Goal: Task Accomplishment & Management: Complete application form

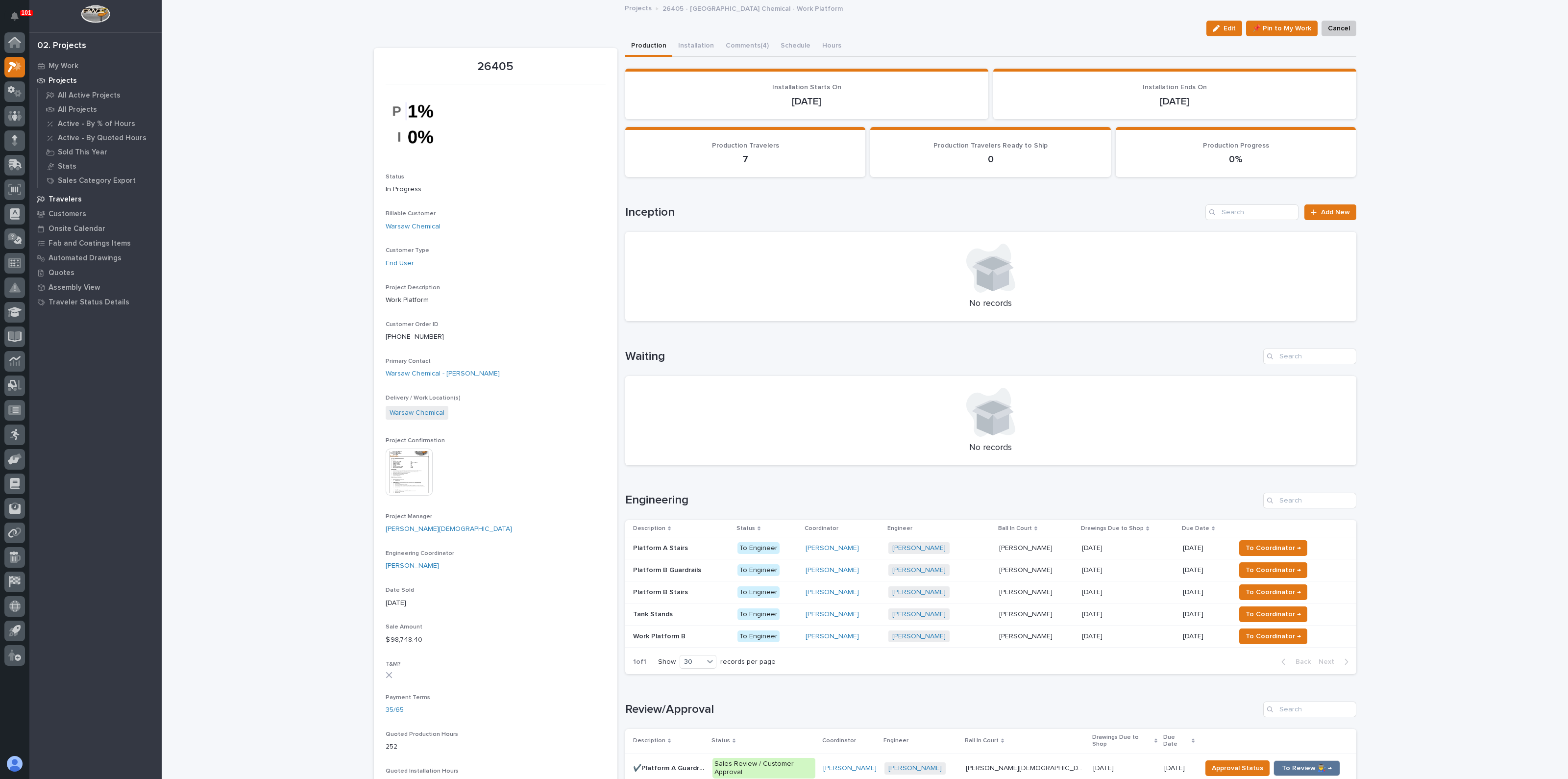
click at [58, 193] on div "Travelers" at bounding box center [96, 199] width 128 height 14
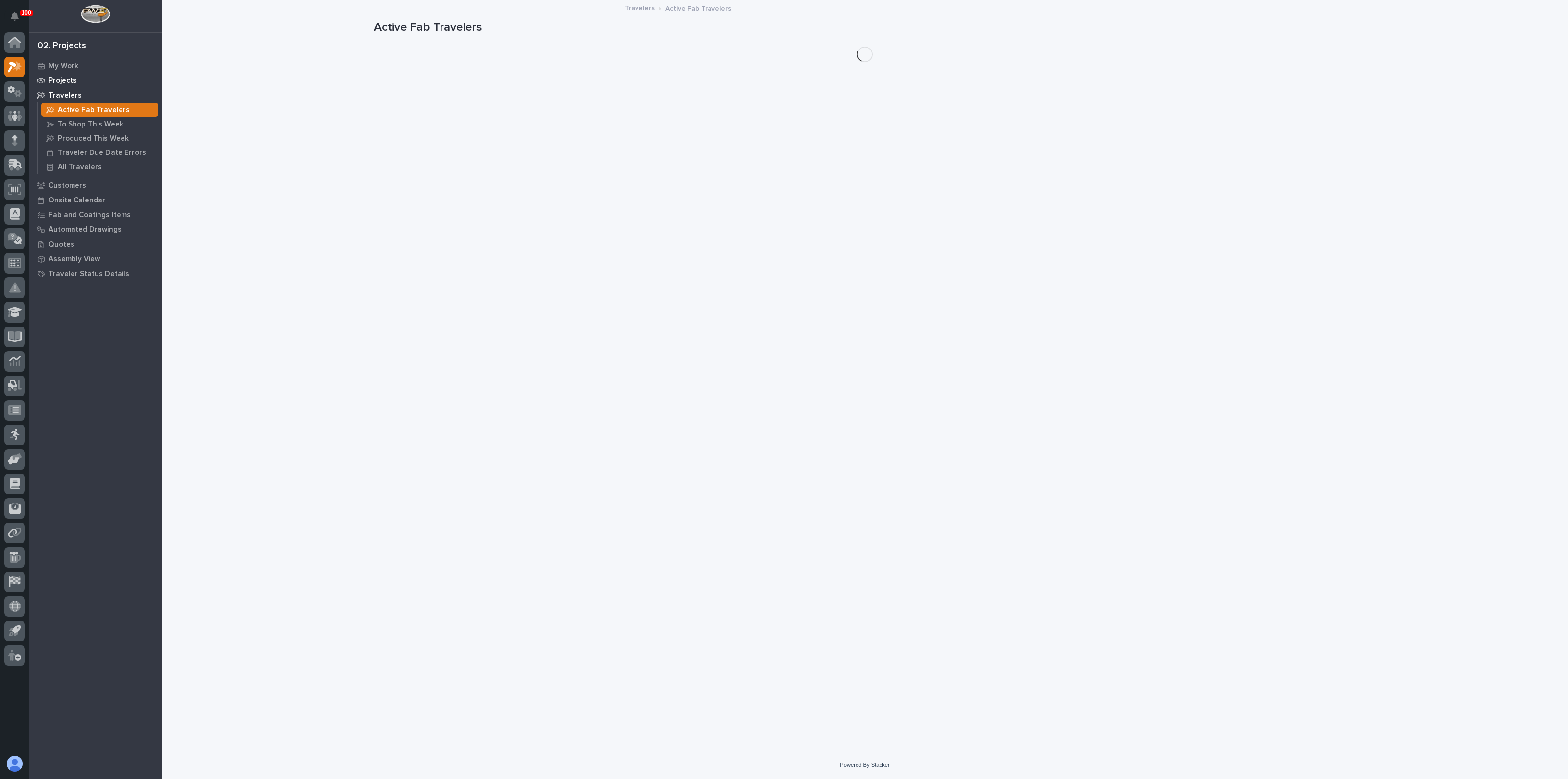
click at [57, 75] on div "Projects" at bounding box center [96, 81] width 128 height 14
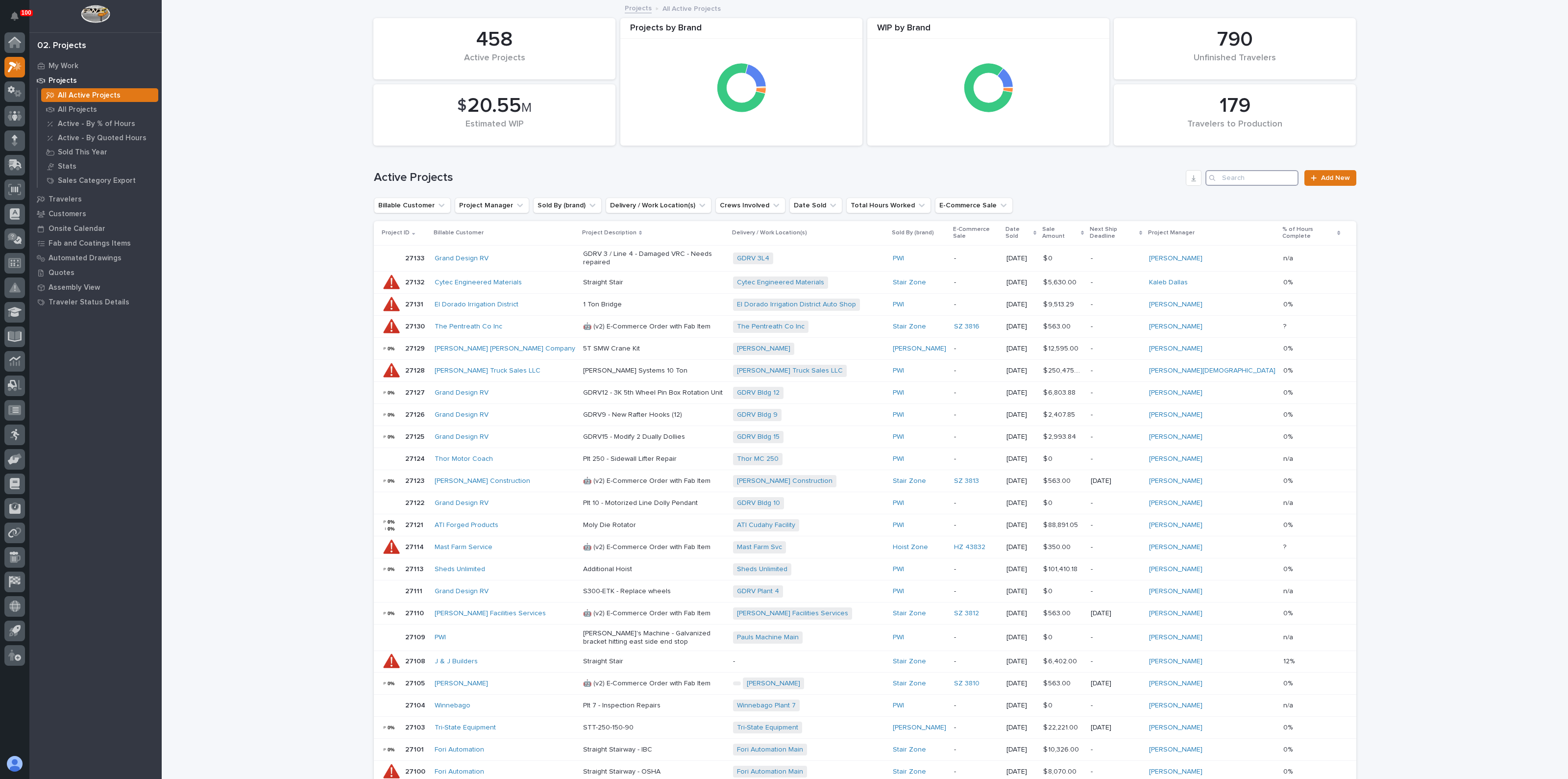
click at [1261, 179] on input "Search" at bounding box center [1251, 178] width 93 height 16
type input "hrp"
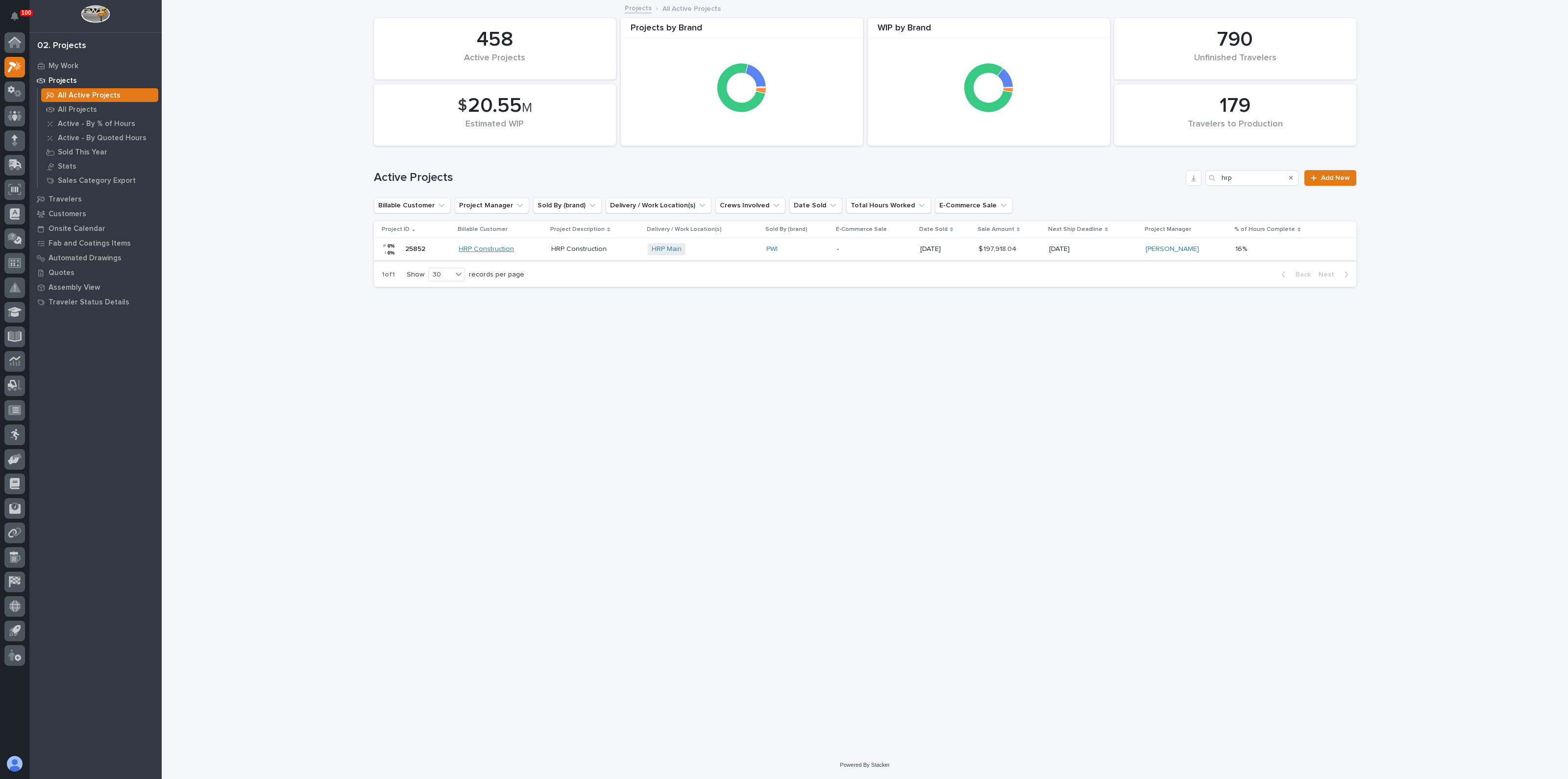
click at [478, 247] on link "HRP Construction" at bounding box center [485, 249] width 55 height 8
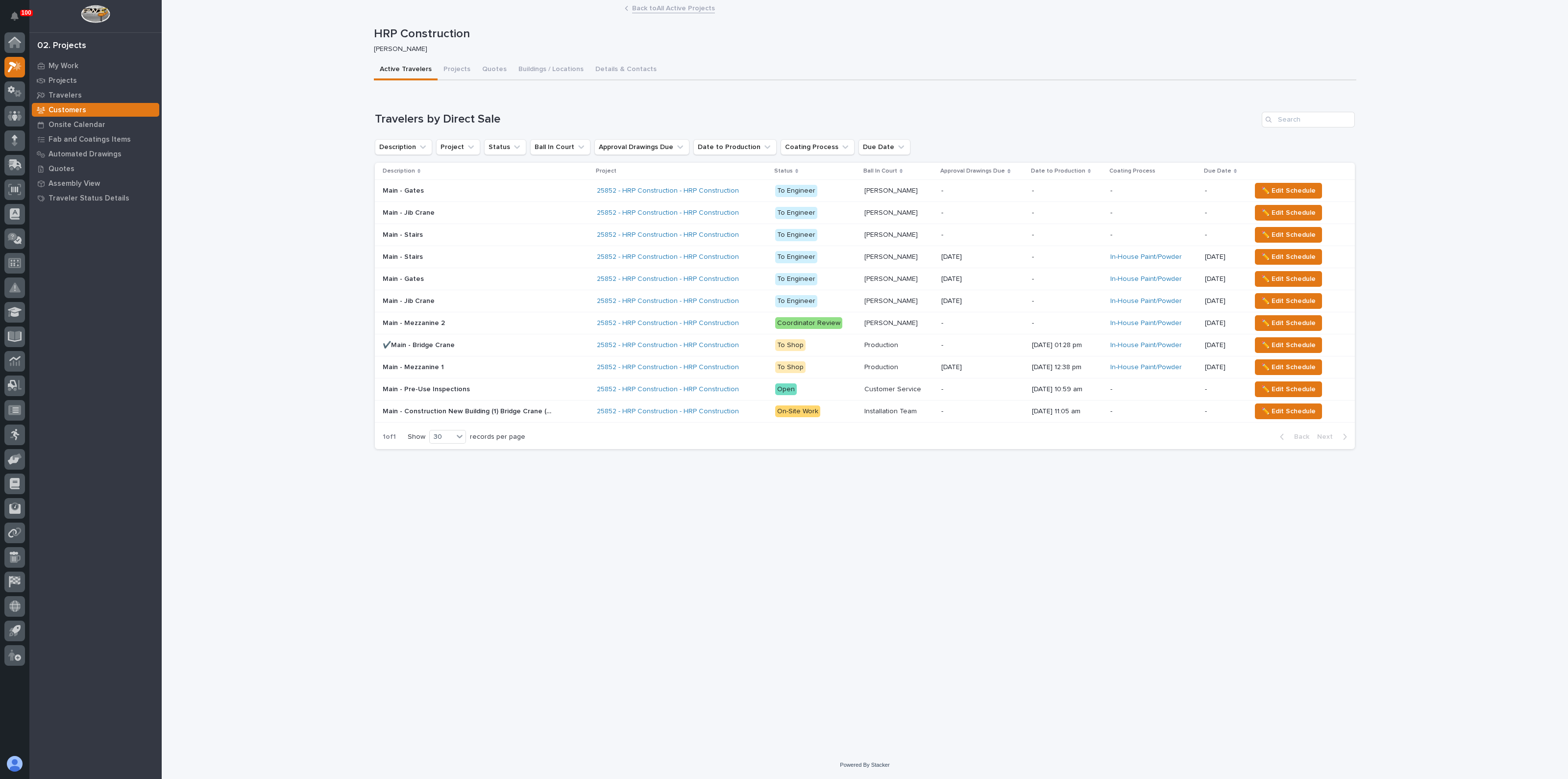
click at [454, 257] on p at bounding box center [468, 257] width 172 height 8
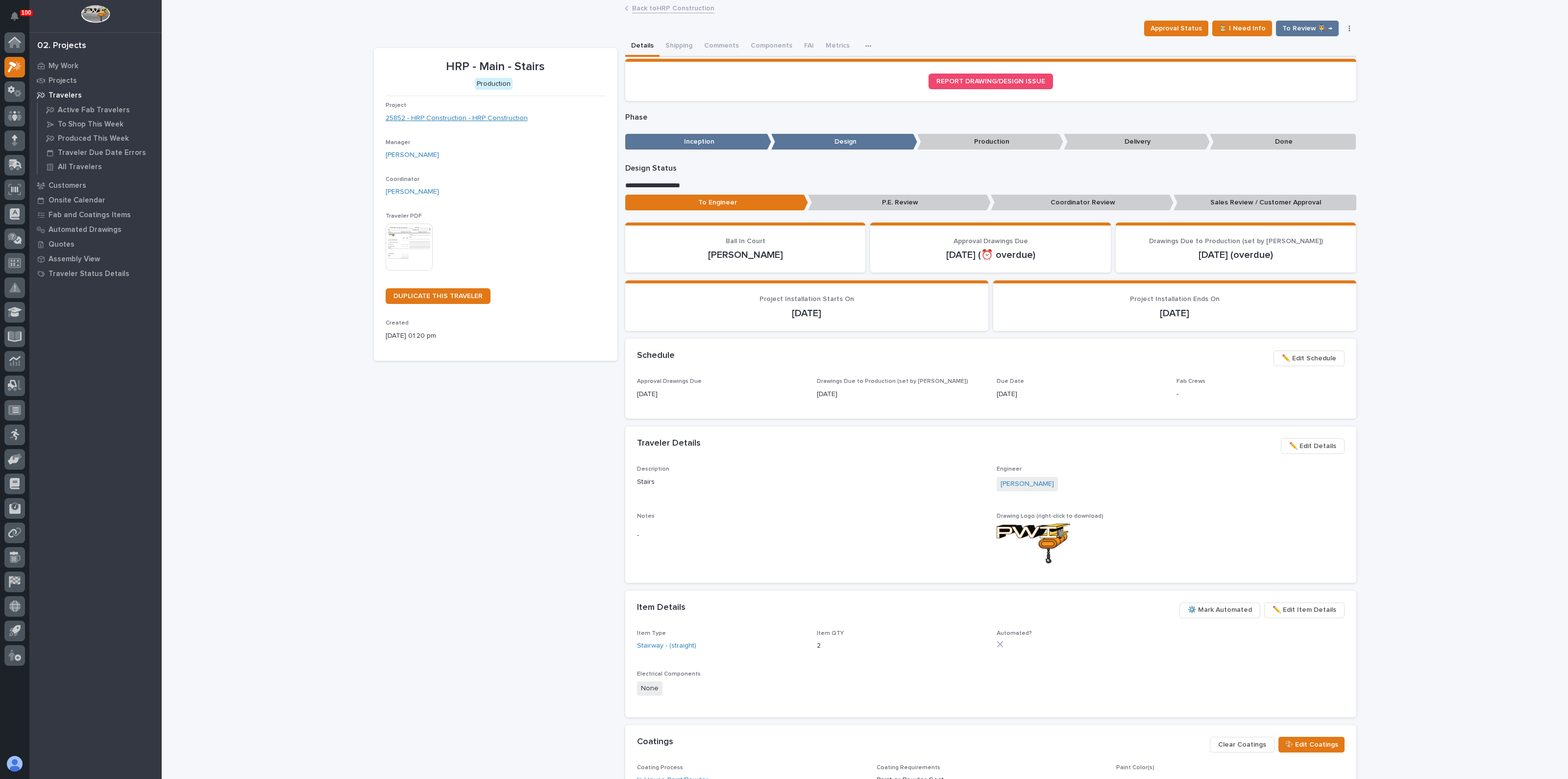
click at [500, 123] on link "25852 - HRP Construction - HRP Construction" at bounding box center [456, 118] width 142 height 10
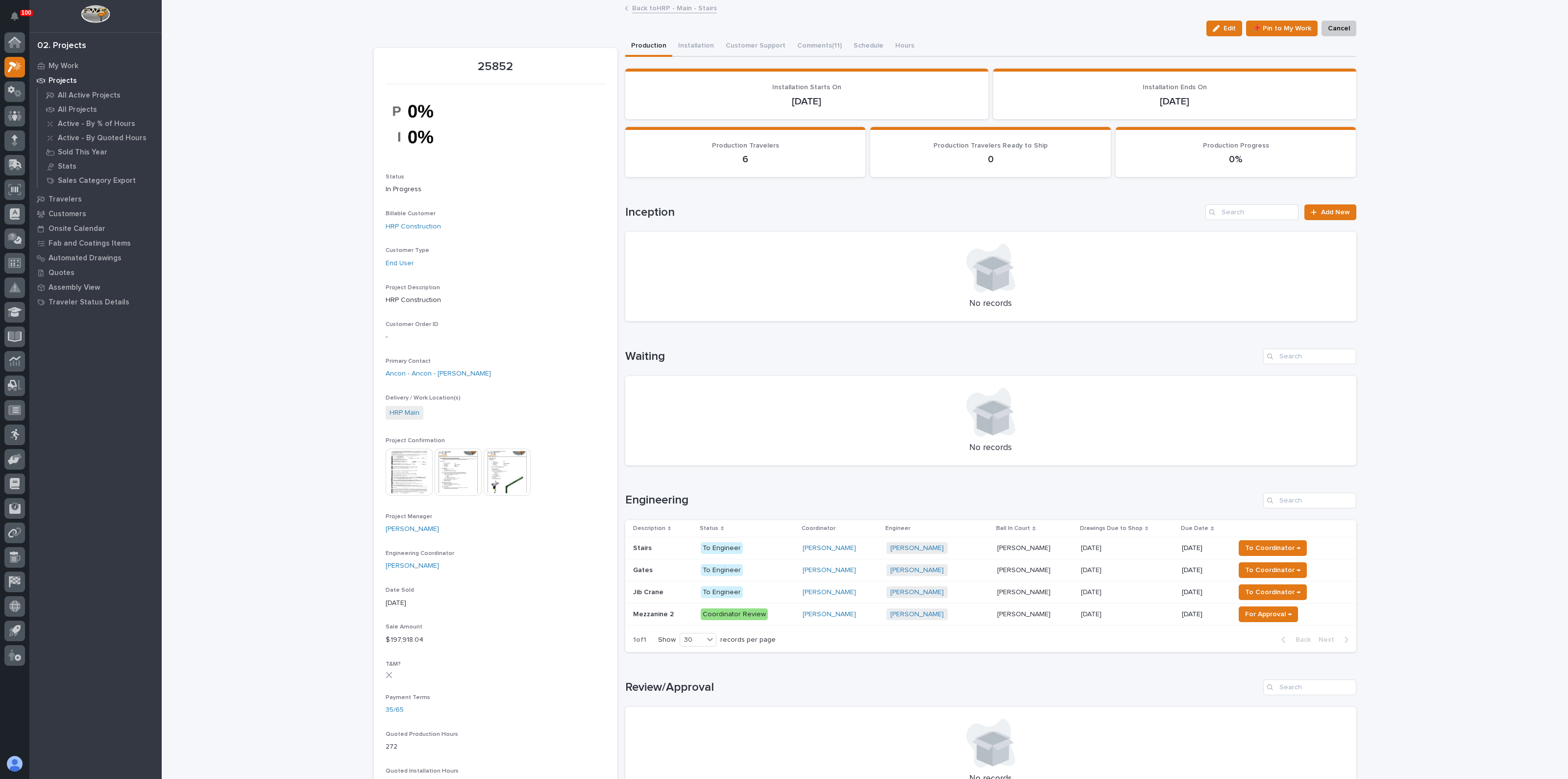
click at [666, 548] on p at bounding box center [663, 548] width 60 height 8
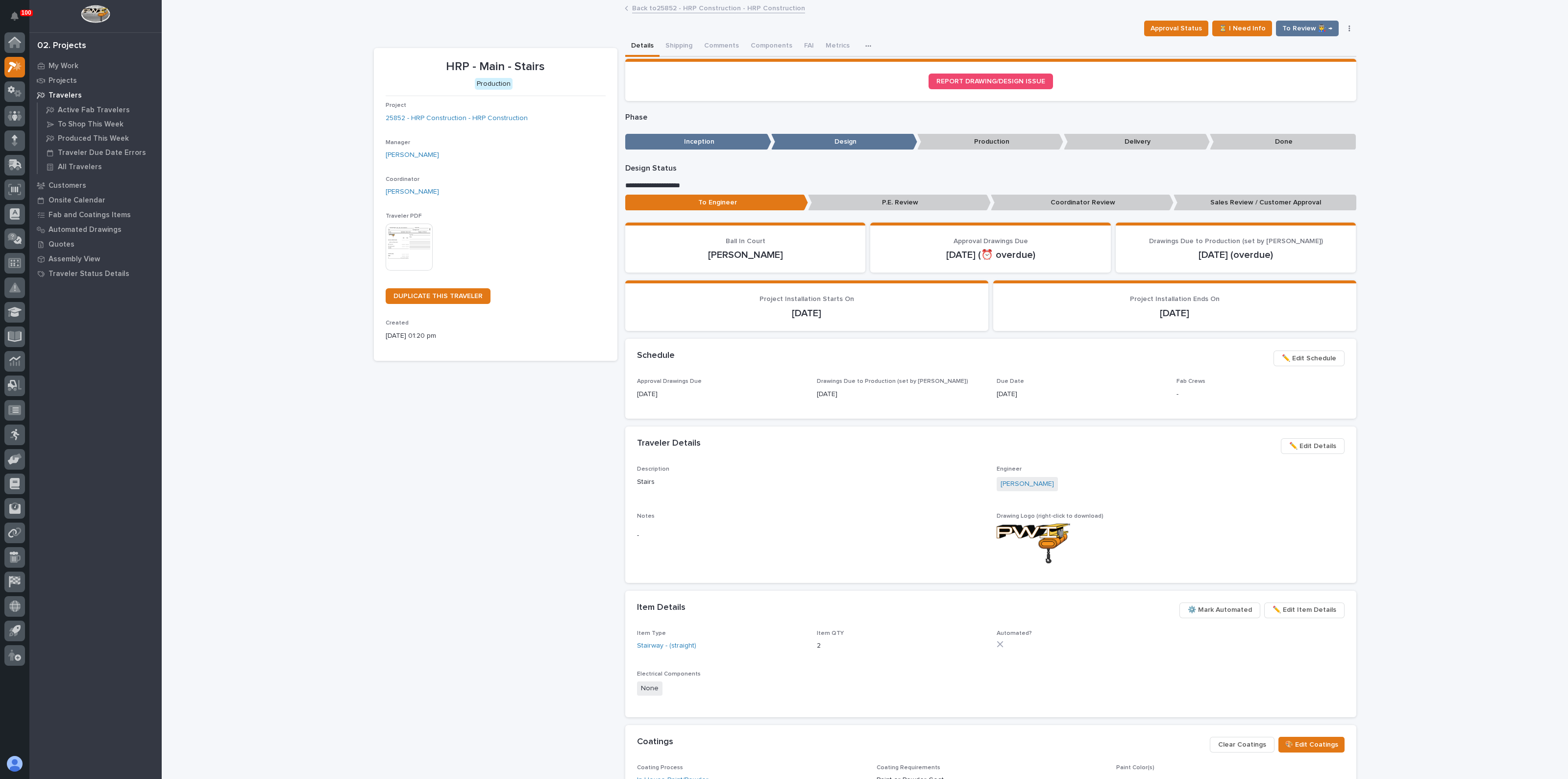
click at [414, 243] on img at bounding box center [408, 247] width 47 height 47
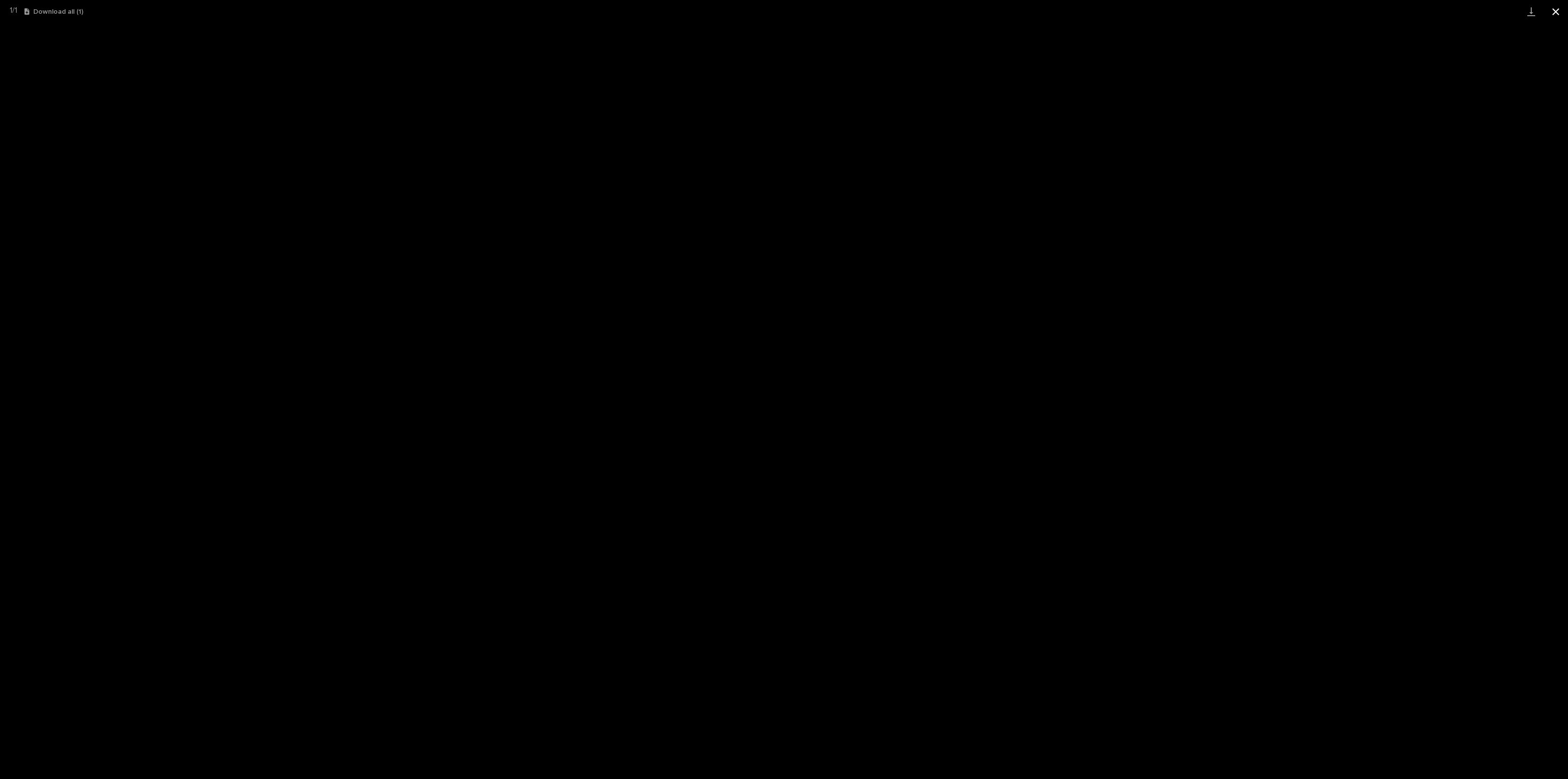
click at [1560, 13] on button "Close gallery" at bounding box center [1556, 11] width 25 height 23
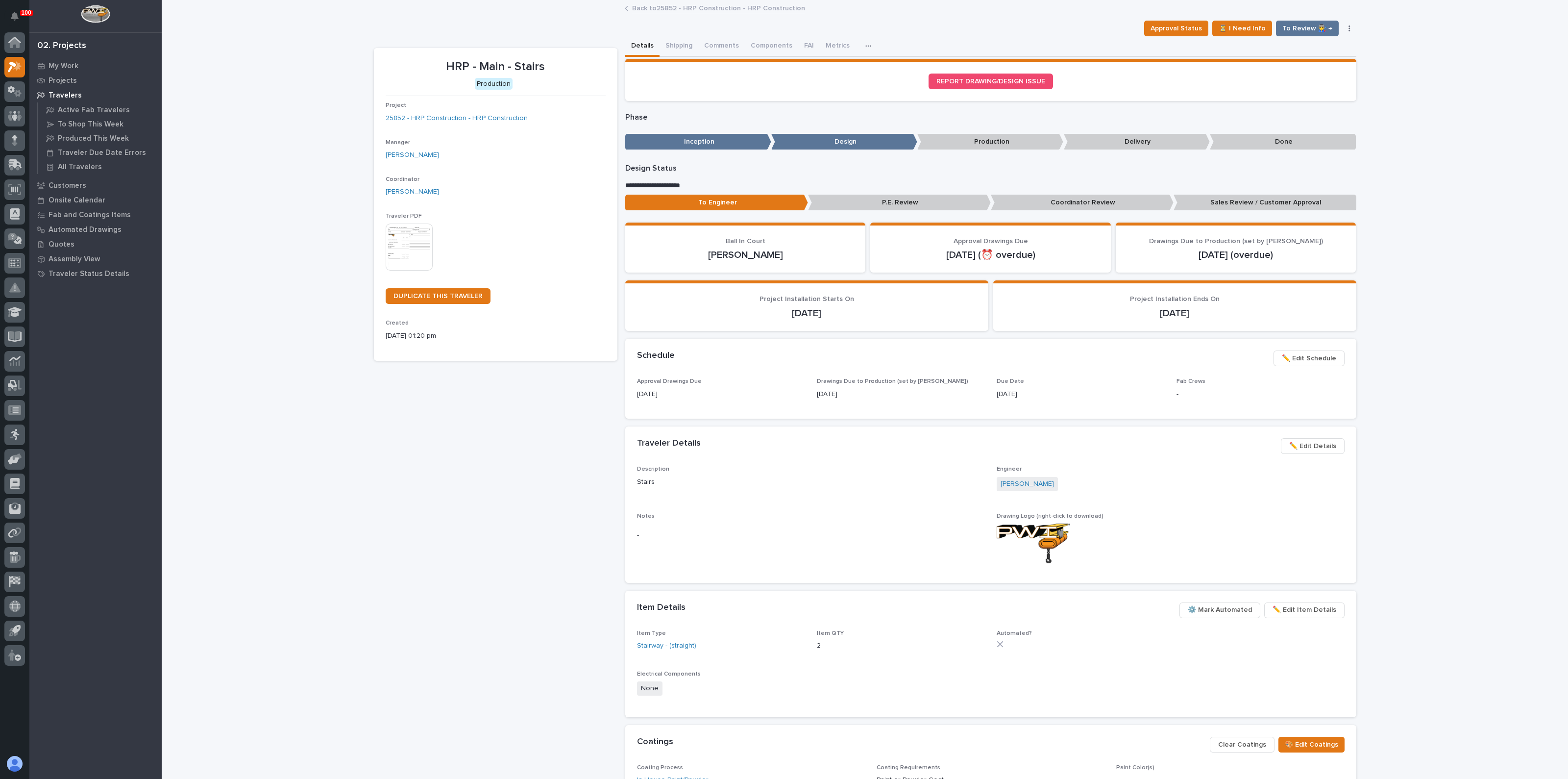
click at [1312, 446] on span "✏️ Edit Details" at bounding box center [1312, 446] width 47 height 12
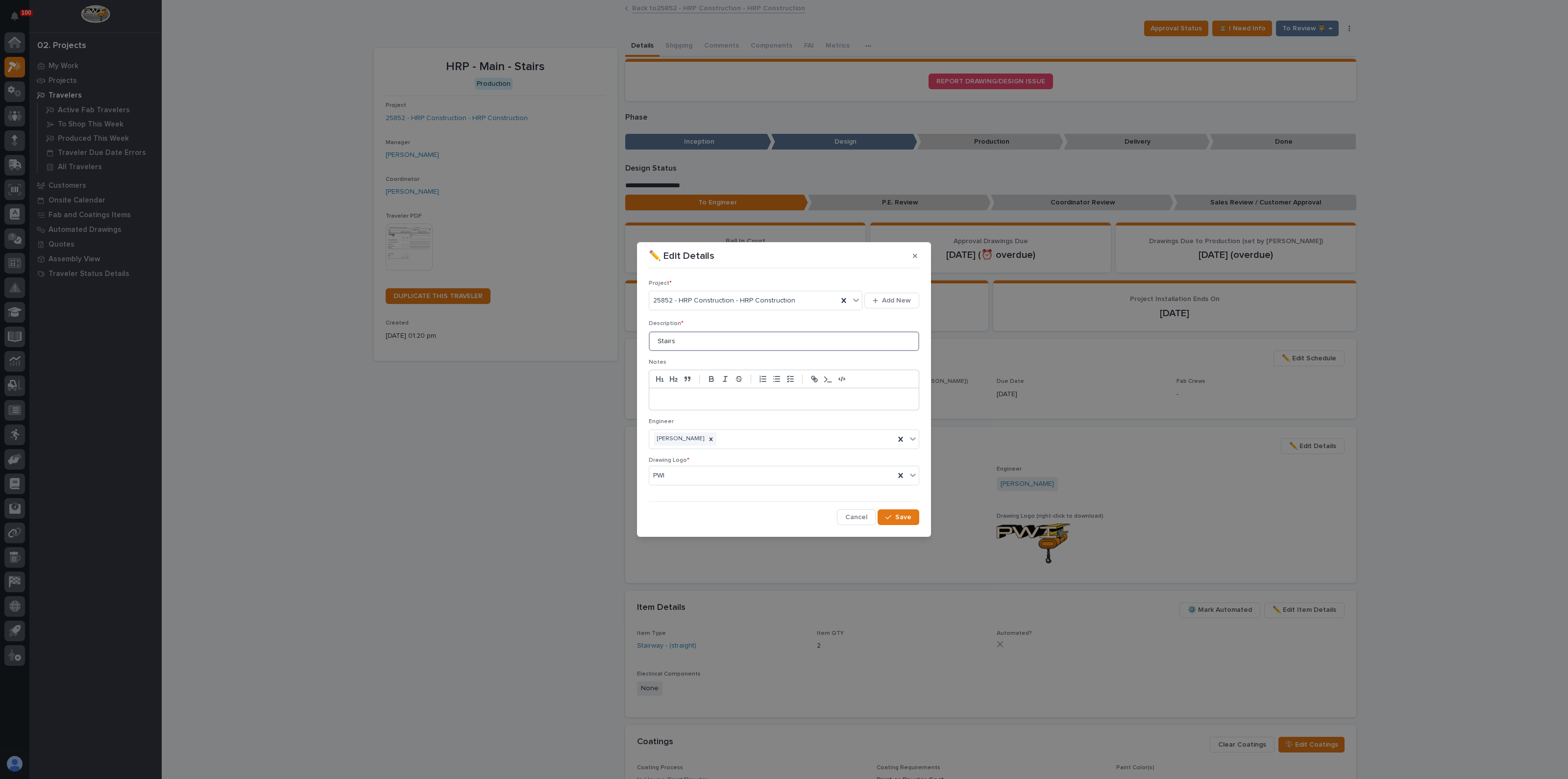
click at [699, 336] on input "Stairs" at bounding box center [784, 342] width 271 height 20
type input "Stair 1"
click at [899, 515] on span "Save" at bounding box center [903, 516] width 16 height 9
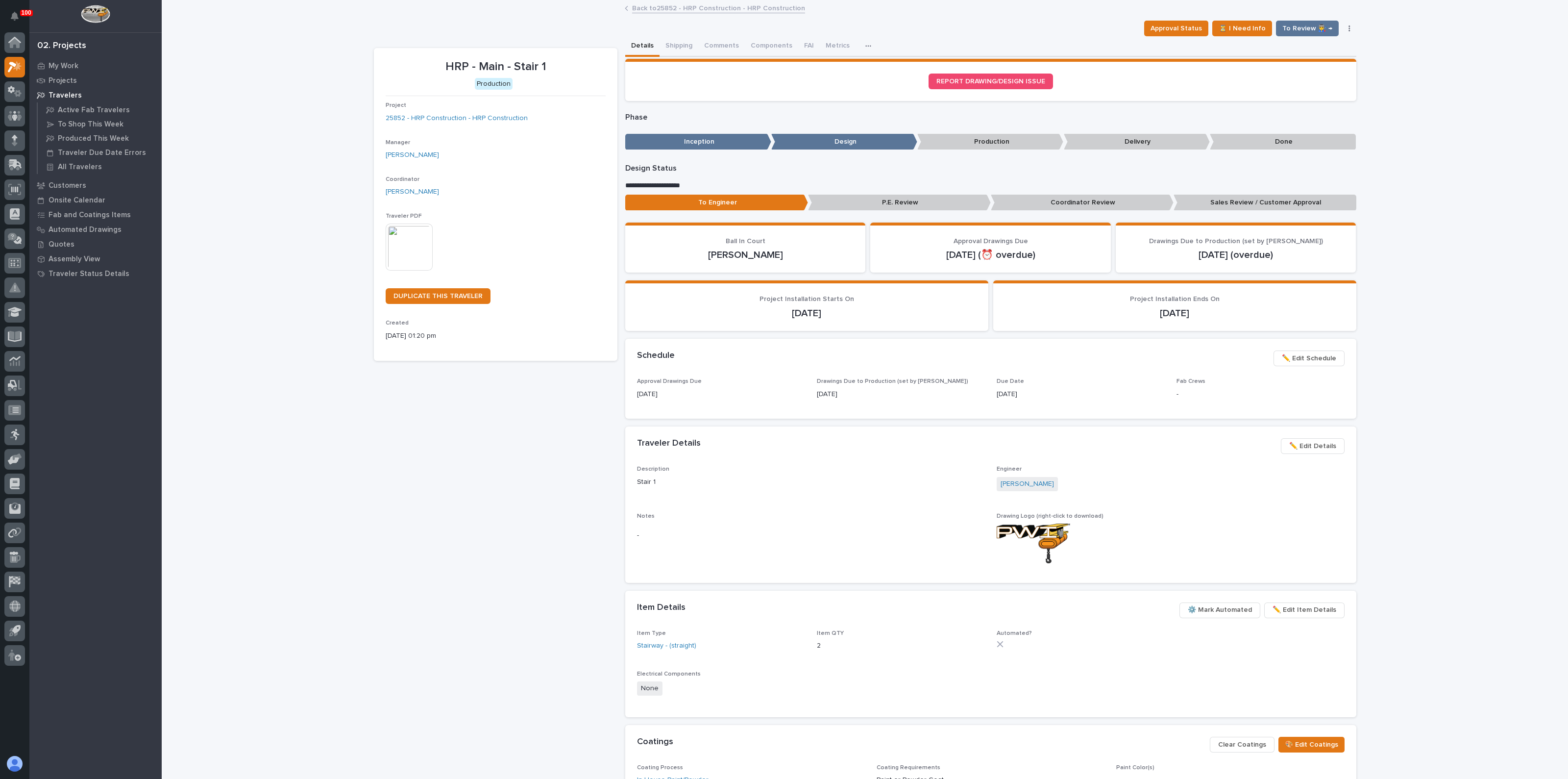
click at [408, 248] on img at bounding box center [408, 247] width 47 height 47
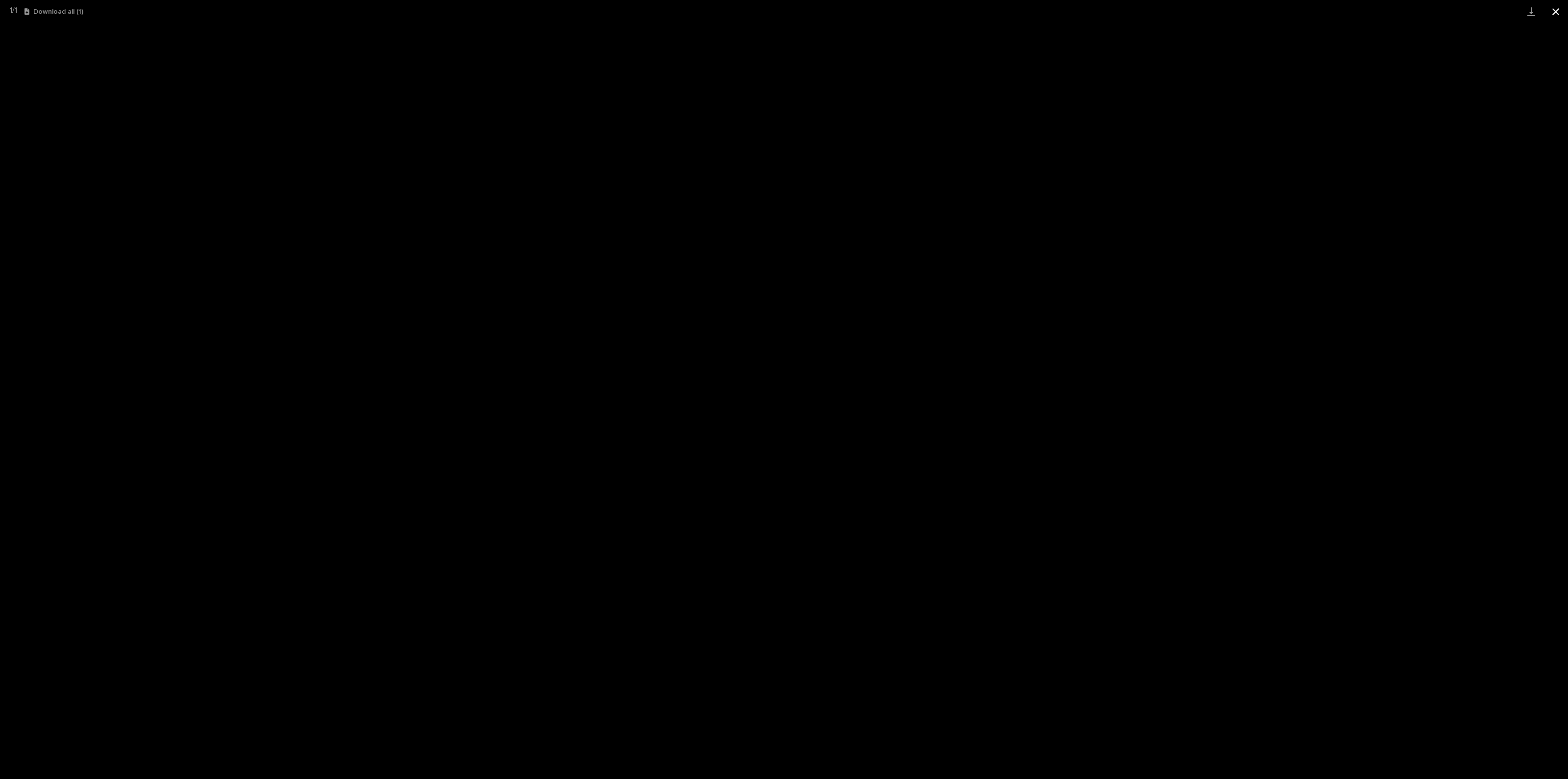
click at [1558, 7] on button "Close gallery" at bounding box center [1556, 11] width 25 height 23
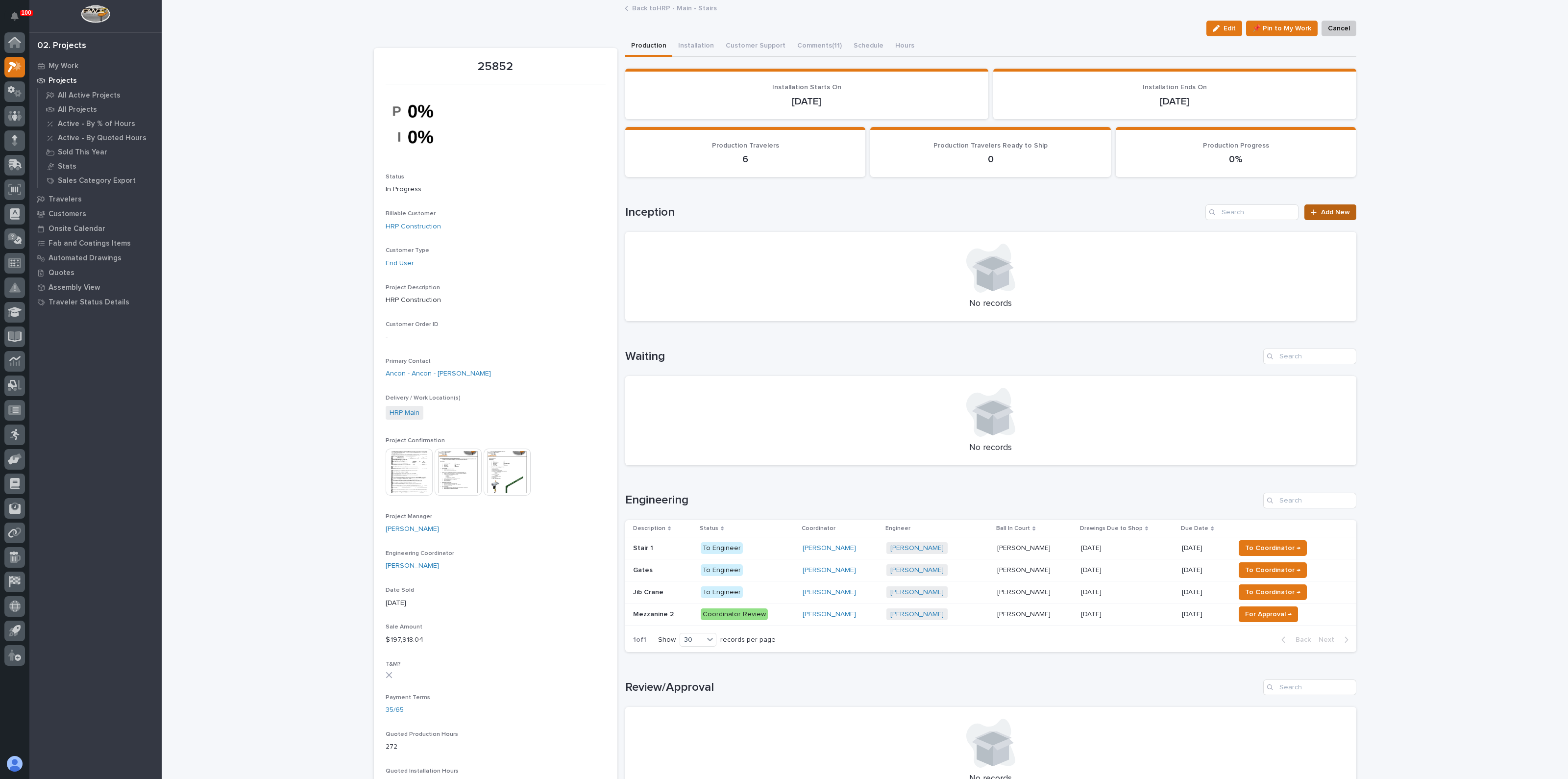
click at [1312, 217] on link "Add New" at bounding box center [1330, 213] width 52 height 16
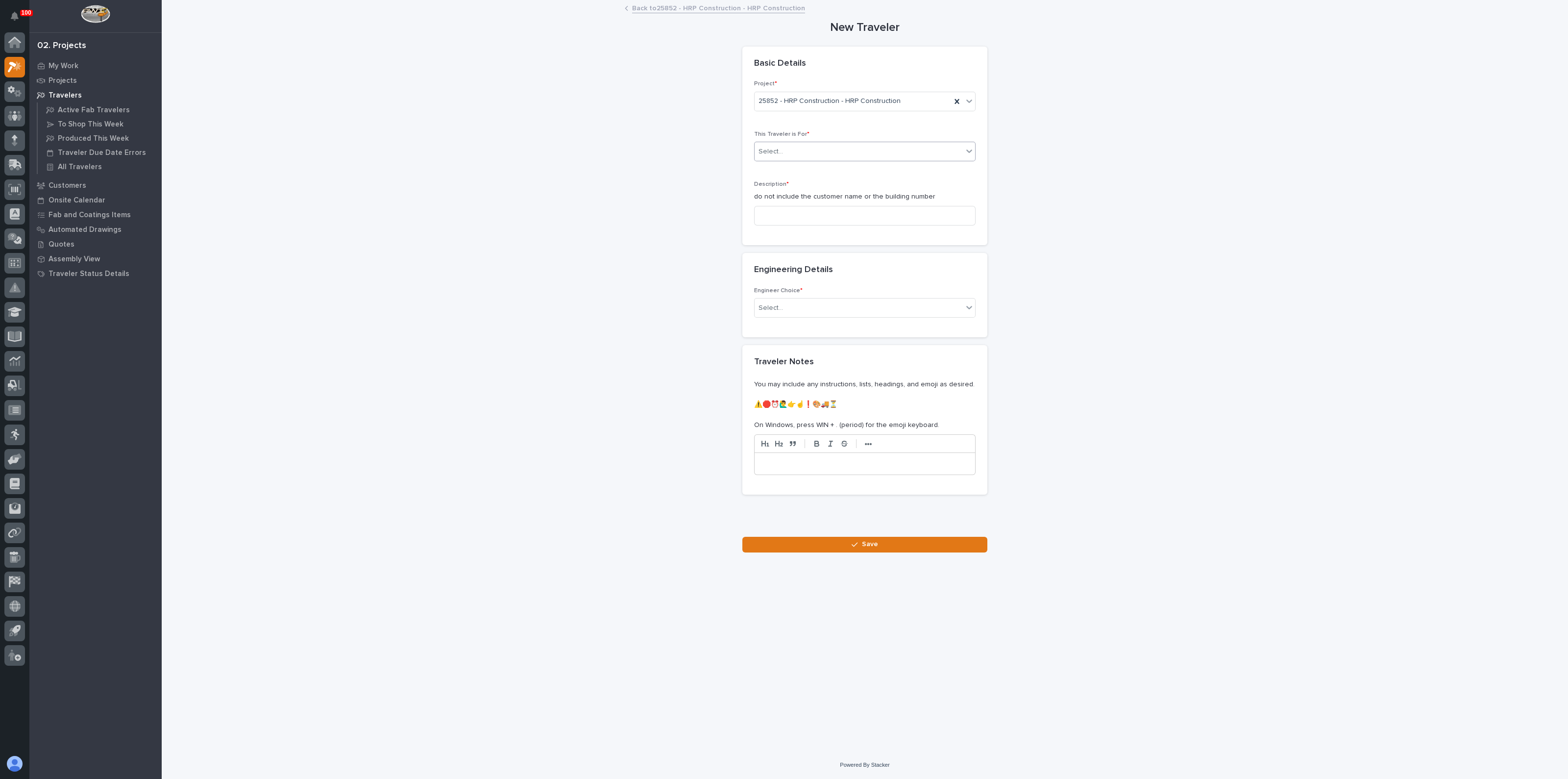
click at [809, 151] on div "Select..." at bounding box center [859, 152] width 209 height 16
drag, startPoint x: 782, startPoint y: 181, endPoint x: 787, endPoint y: 166, distance: 15.8
click at [788, 164] on span "Production" at bounding box center [778, 169] width 38 height 11
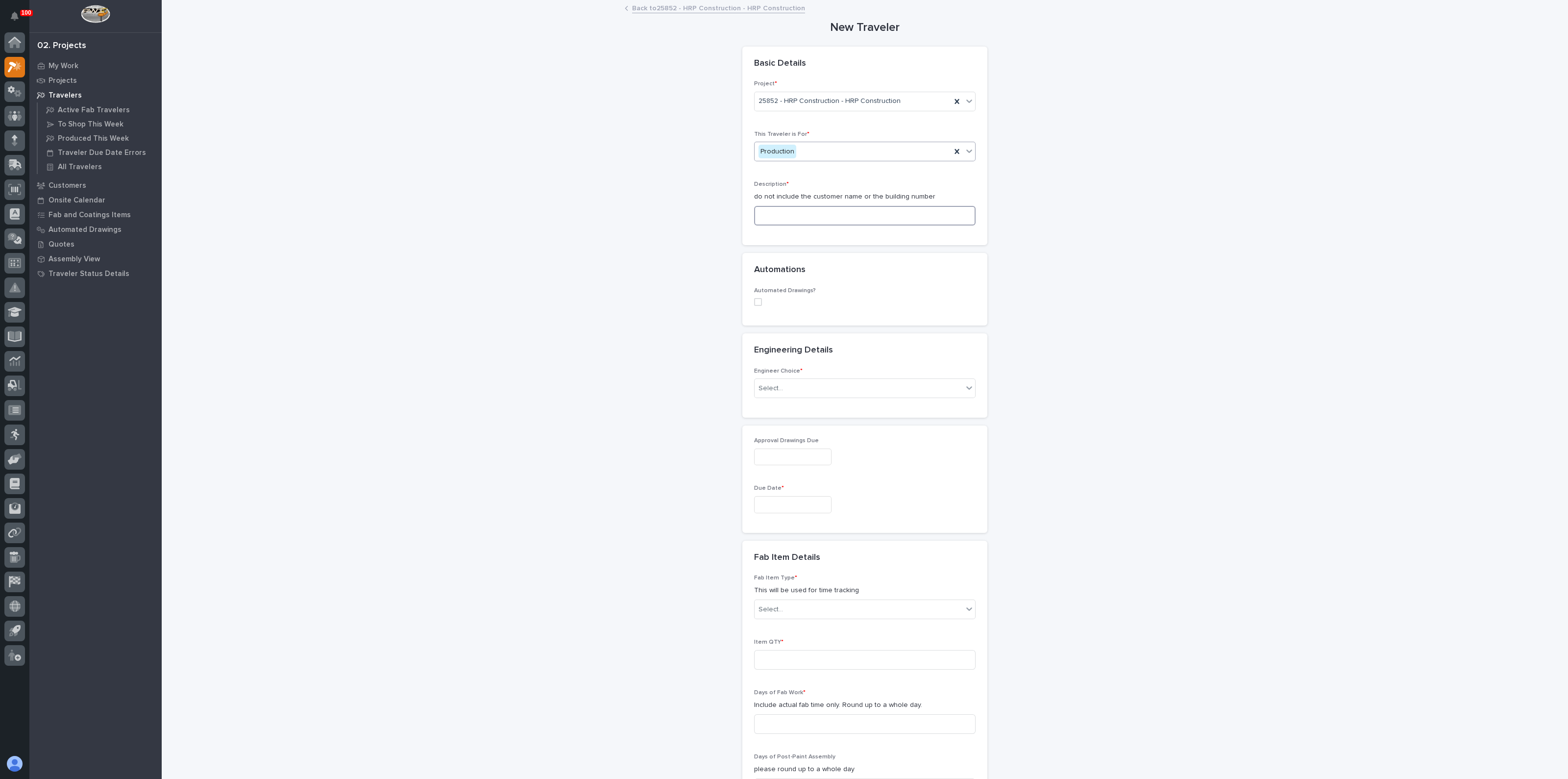
click at [788, 216] on input at bounding box center [865, 216] width 222 height 20
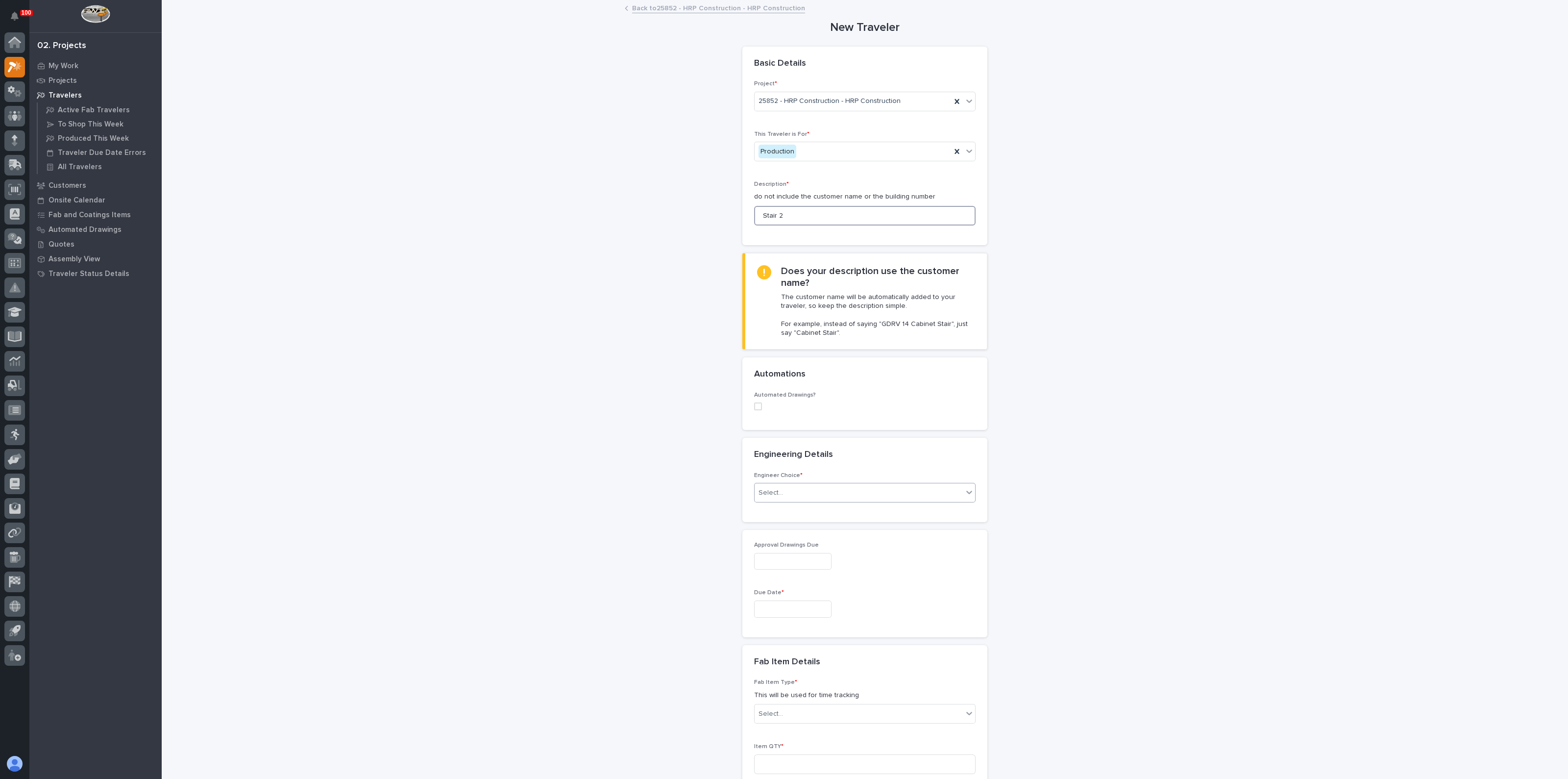
type input "Stair 2"
drag, startPoint x: 778, startPoint y: 487, endPoint x: 777, endPoint y: 493, distance: 6.1
click at [777, 490] on div "Select..." at bounding box center [859, 492] width 209 height 16
click at [773, 540] on div "I know who will draw this" at bounding box center [860, 544] width 221 height 17
click at [773, 640] on div "Engineer (draftsman) * If this traveler does not require drawings, please choos…" at bounding box center [865, 640] width 222 height 63
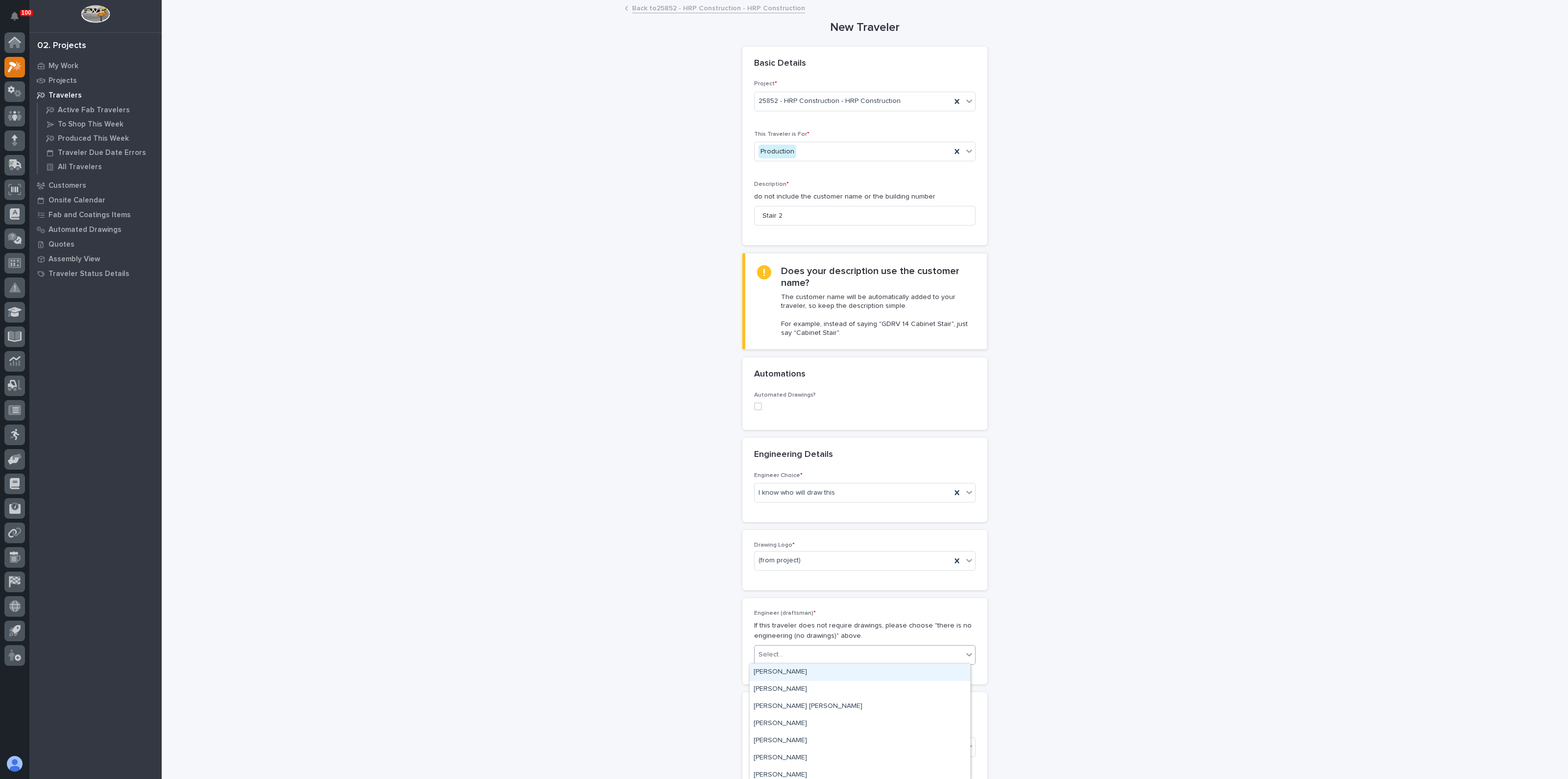
click at [771, 655] on div "Select..." at bounding box center [771, 654] width 25 height 10
type input "****"
click at [767, 667] on div "[PERSON_NAME]" at bounding box center [860, 671] width 221 height 17
click at [555, 582] on div "**********" at bounding box center [865, 777] width 983 height 1552
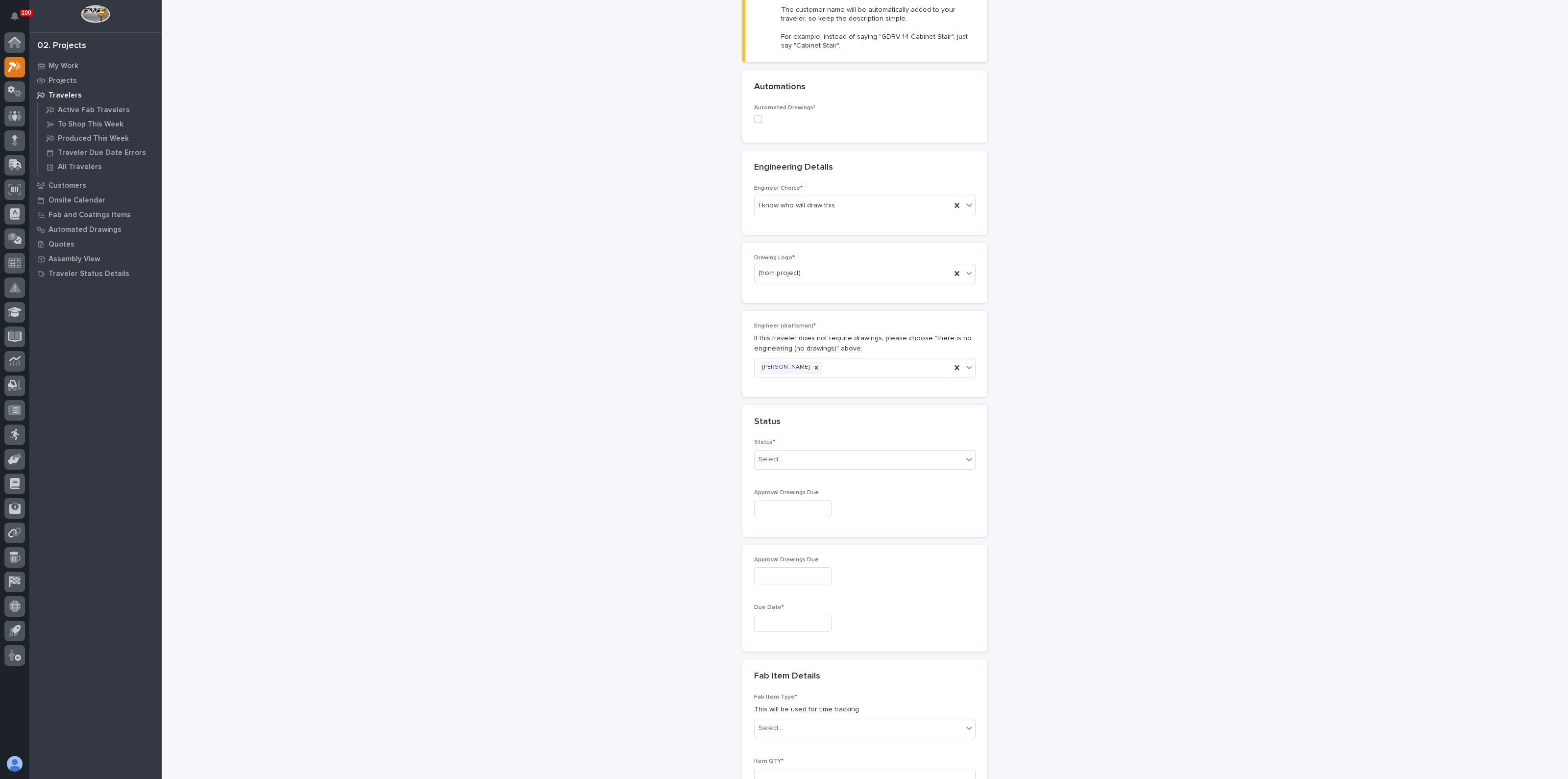
scroll to position [307, 0]
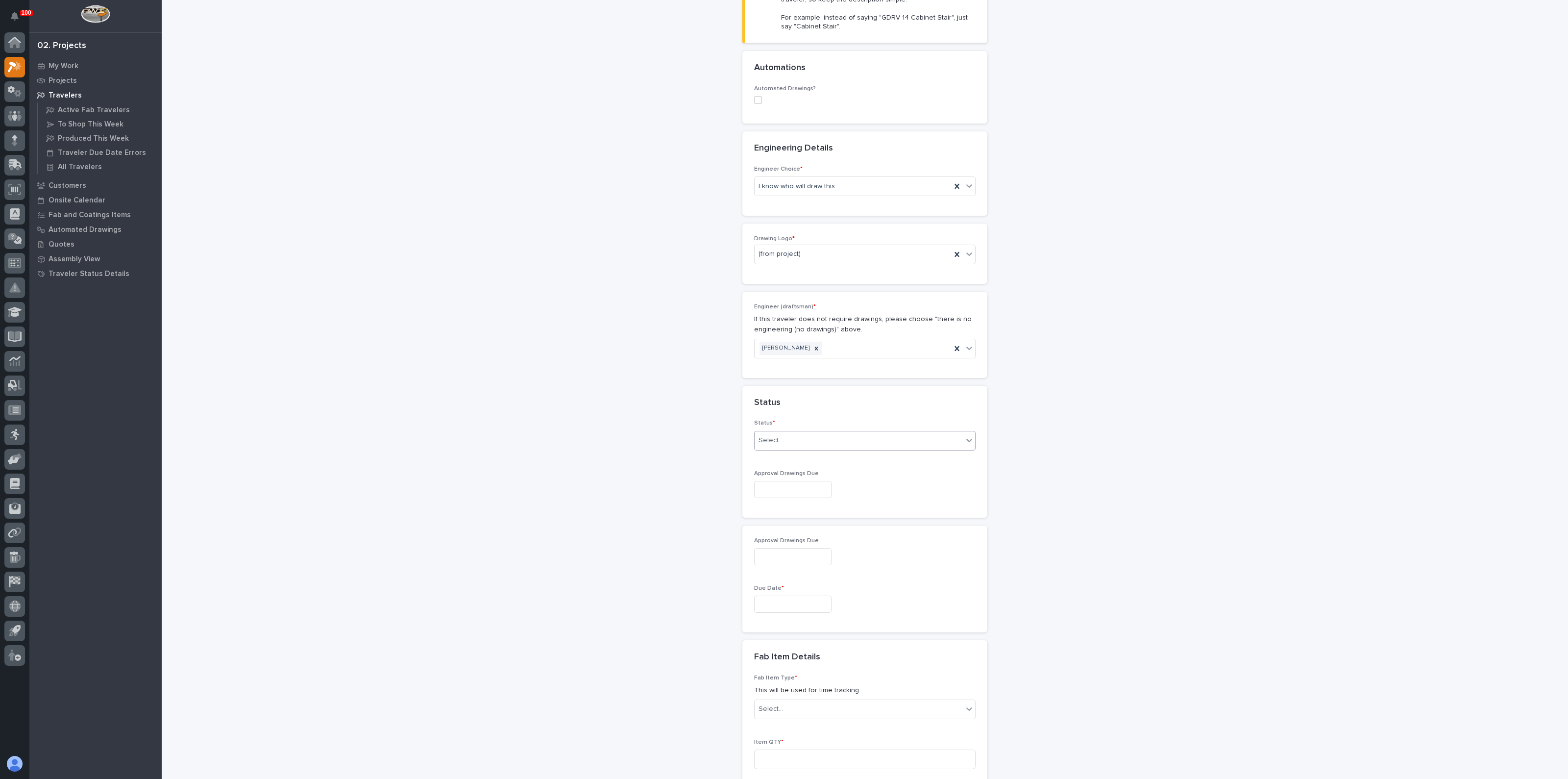
click at [830, 438] on div "Select..." at bounding box center [859, 440] width 209 height 16
click at [784, 472] on div "To Engineer" at bounding box center [860, 474] width 221 height 17
click at [760, 595] on input "text" at bounding box center [793, 603] width 78 height 17
click at [751, 537] on div "22" at bounding box center [750, 537] width 13 height 13
type input "**********"
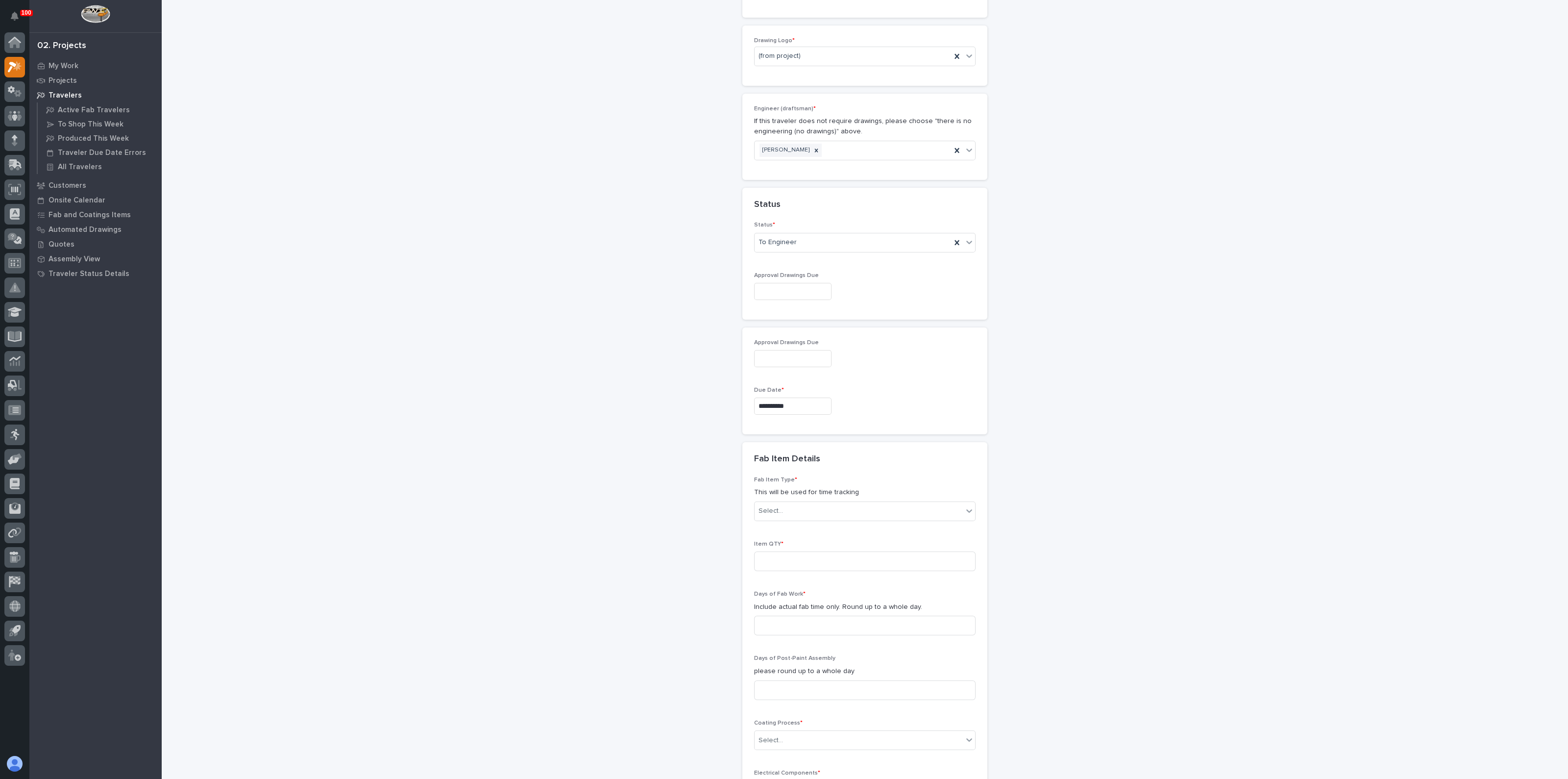
scroll to position [551, 0]
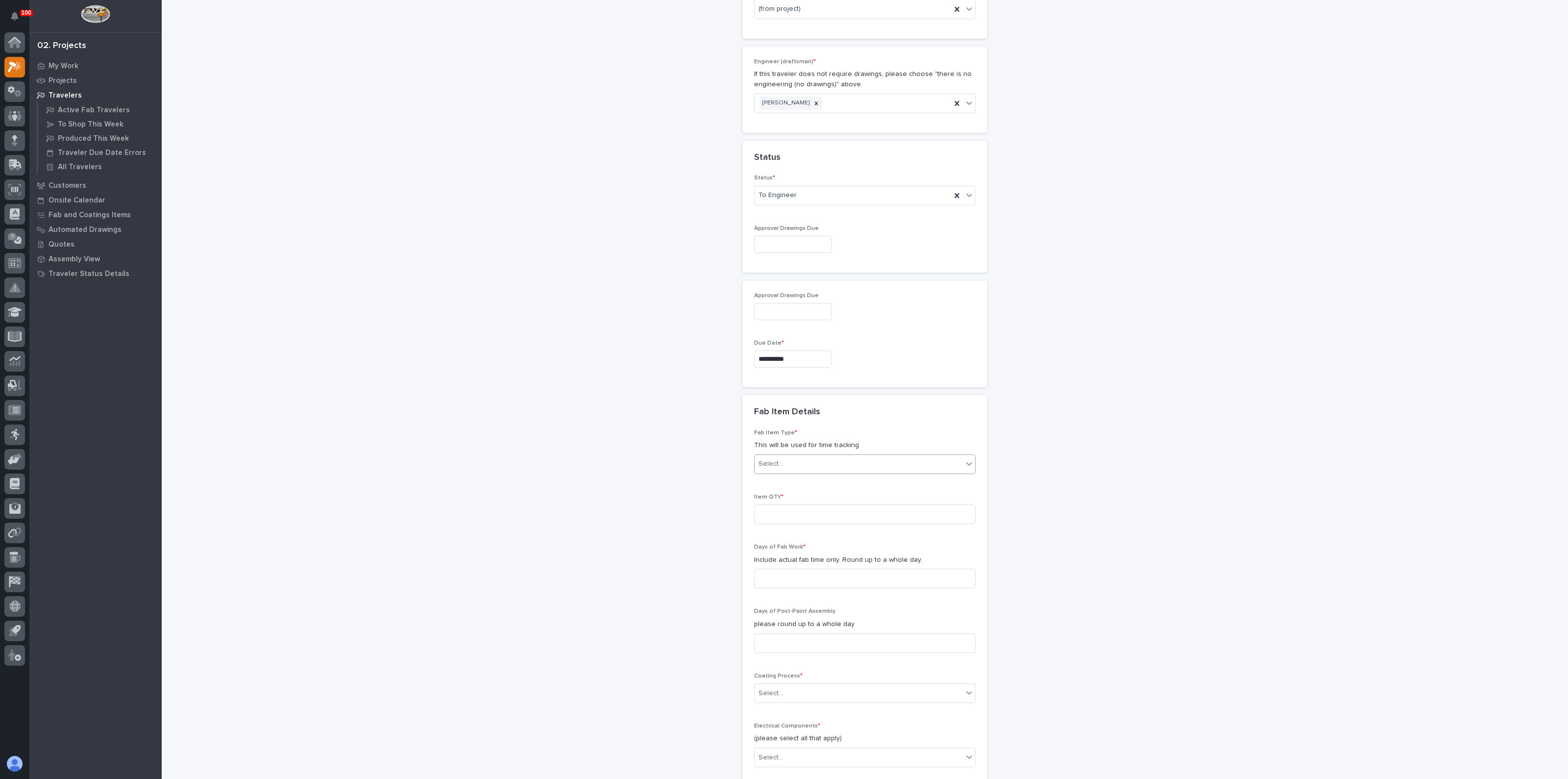
click at [794, 456] on div "Select..." at bounding box center [859, 463] width 209 height 16
click at [712, 591] on div "**********" at bounding box center [865, 226] width 983 height 1552
drag, startPoint x: 772, startPoint y: 513, endPoint x: 769, endPoint y: 519, distance: 6.7
click at [772, 513] on input at bounding box center [865, 514] width 222 height 20
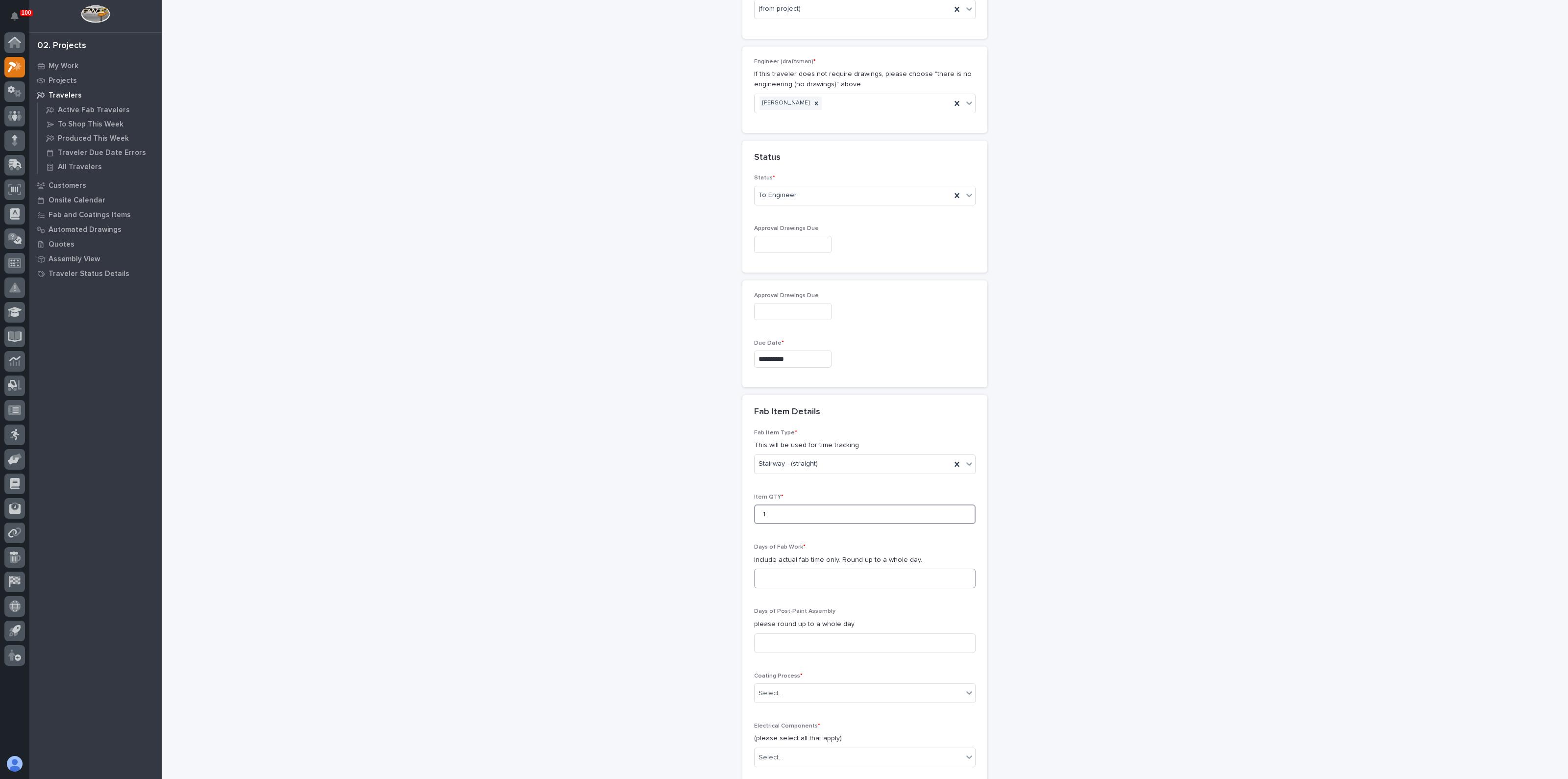
type input "1"
click at [771, 576] on input at bounding box center [865, 578] width 222 height 20
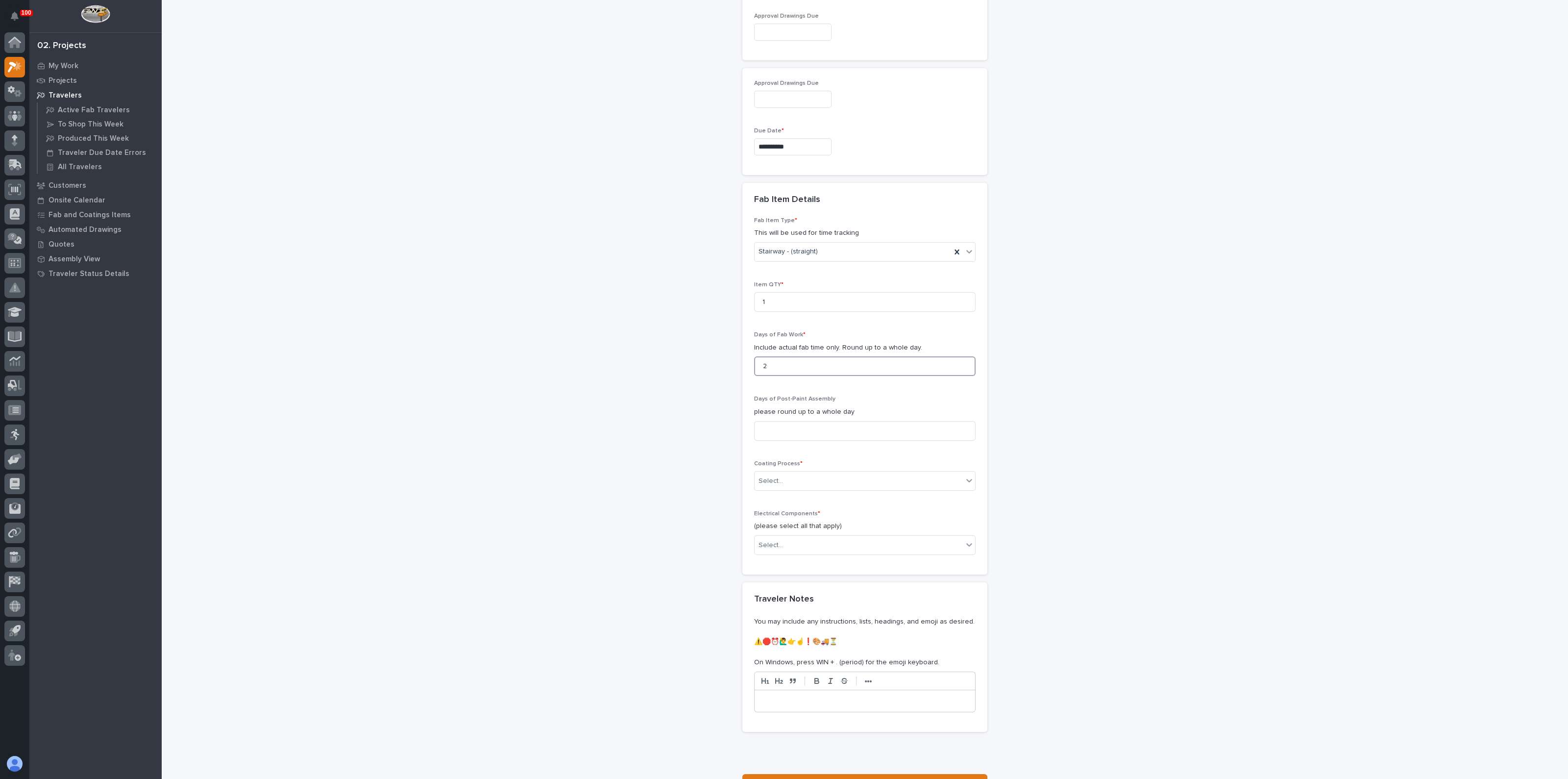
scroll to position [796, 0]
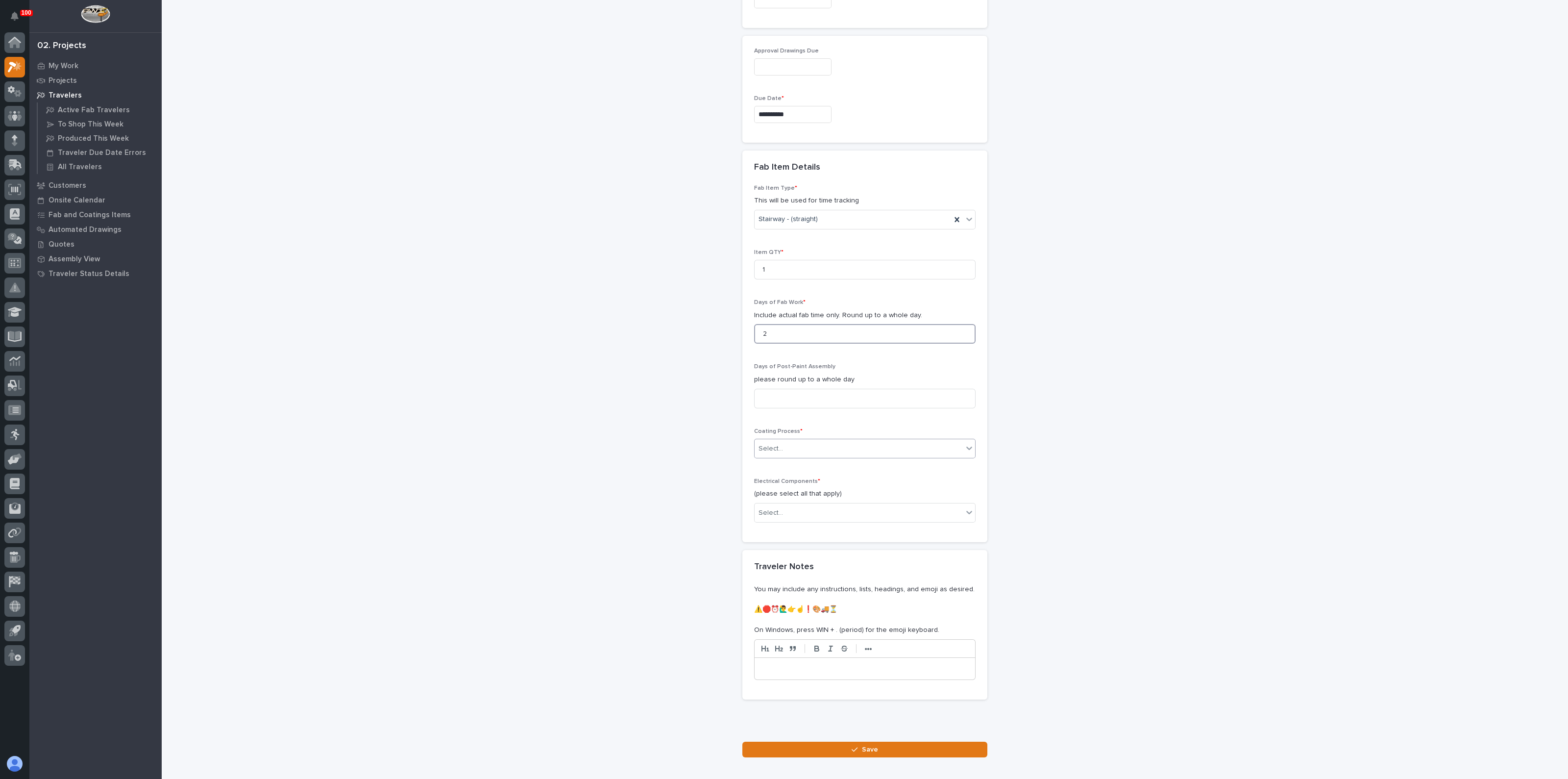
type input "2"
click at [792, 450] on div "Select..." at bounding box center [859, 448] width 209 height 16
click at [776, 468] on div "Galvanize" at bounding box center [860, 463] width 221 height 17
click at [782, 452] on div "Galvanize" at bounding box center [853, 448] width 197 height 16
click at [781, 481] on div "In-House Paint/Powder" at bounding box center [860, 480] width 221 height 17
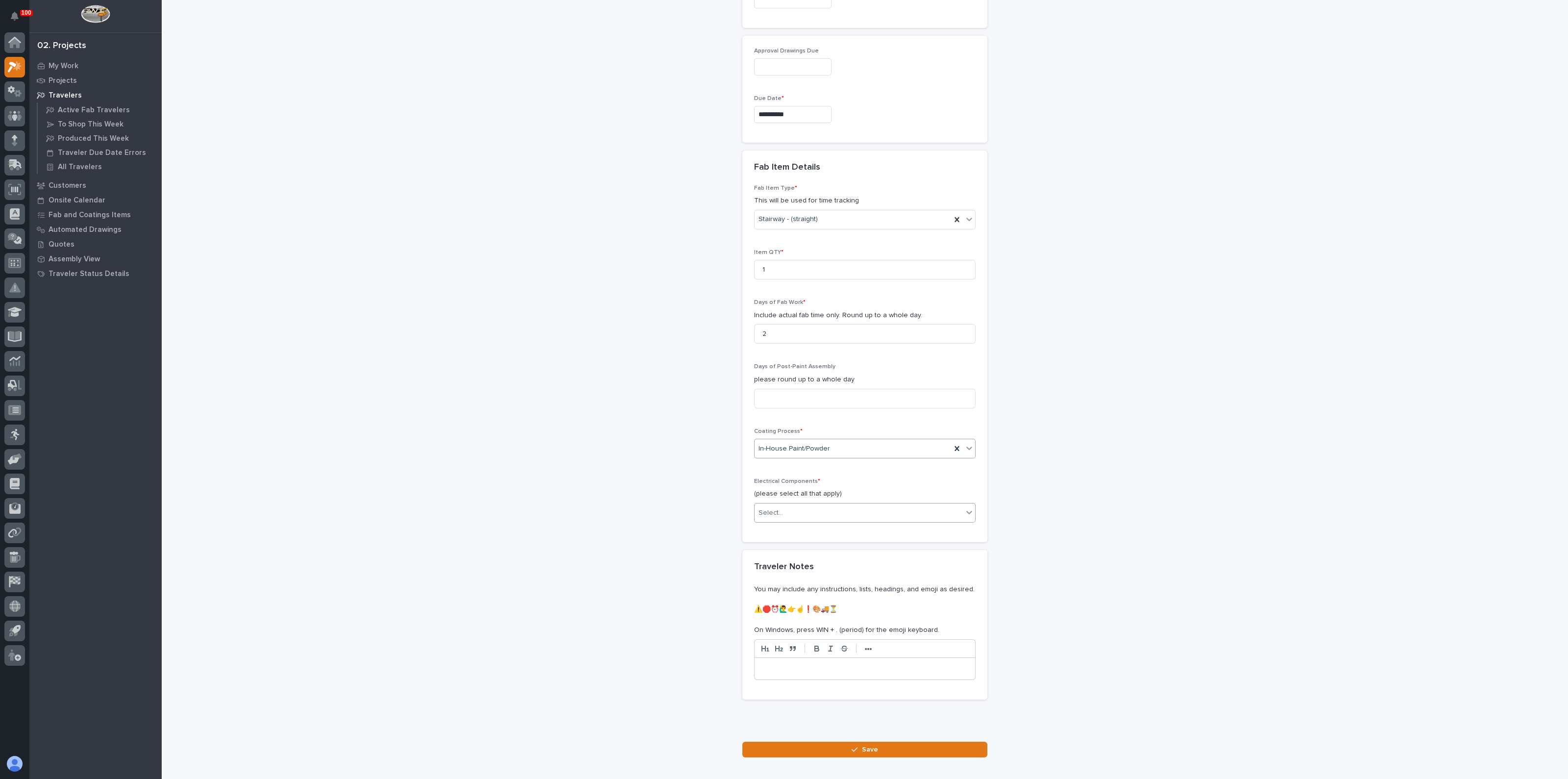
click at [775, 512] on div "Select..." at bounding box center [771, 512] width 25 height 10
click at [771, 531] on div "None" at bounding box center [860, 528] width 221 height 17
click at [789, 741] on button "Save" at bounding box center [864, 749] width 245 height 16
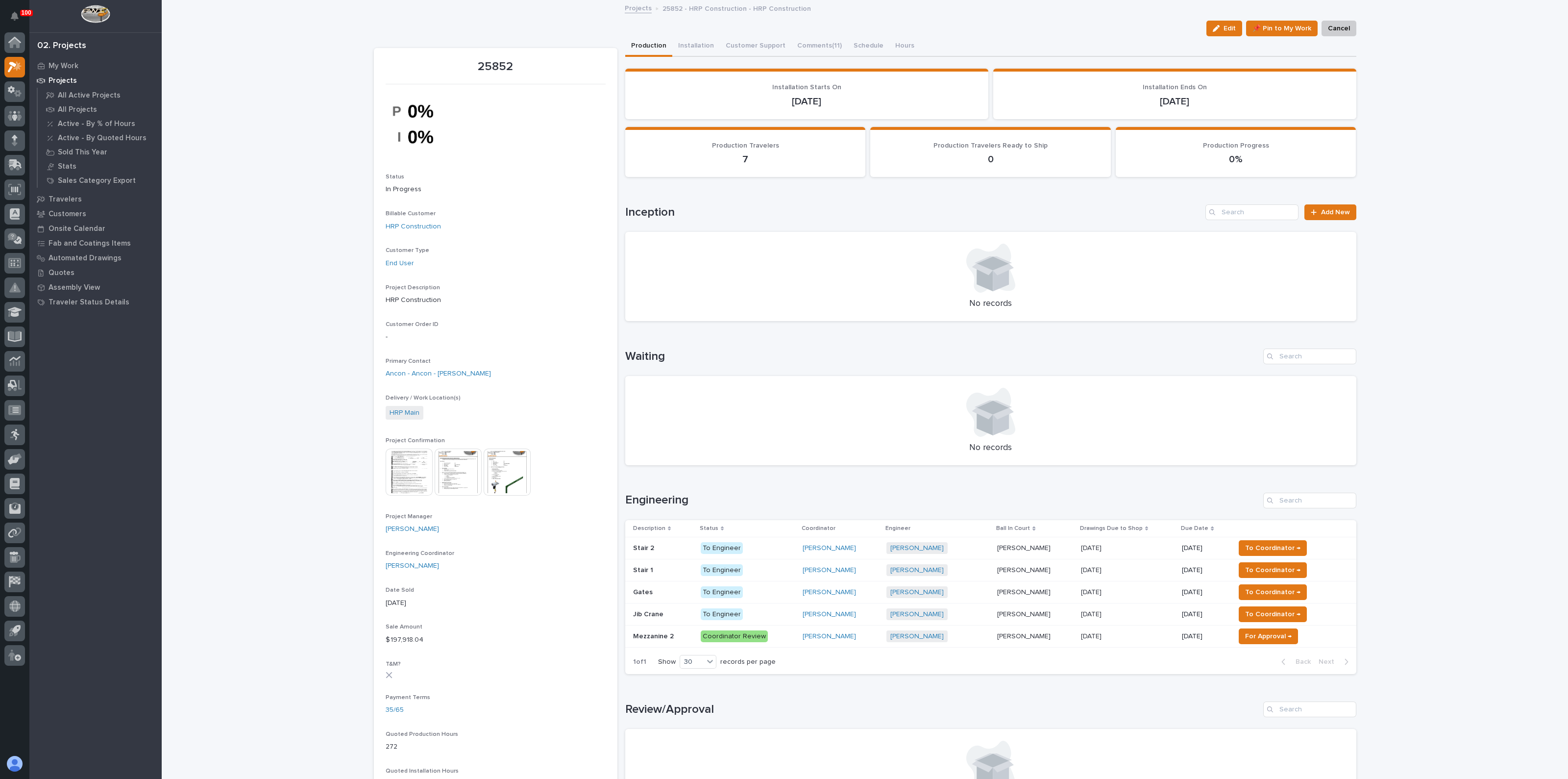
click at [646, 543] on p "Stair 2" at bounding box center [644, 547] width 23 height 10
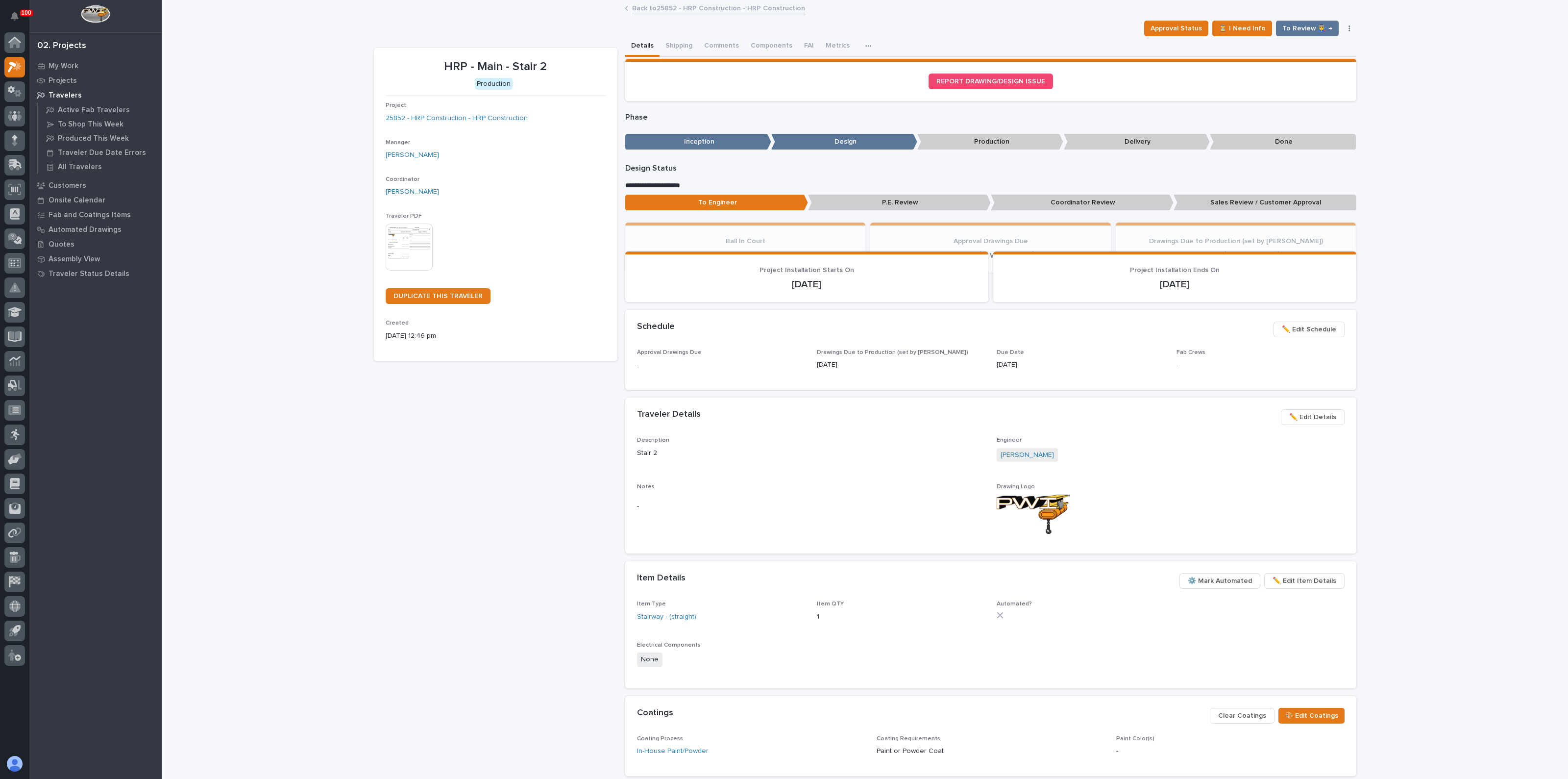
click at [403, 229] on img at bounding box center [408, 247] width 47 height 47
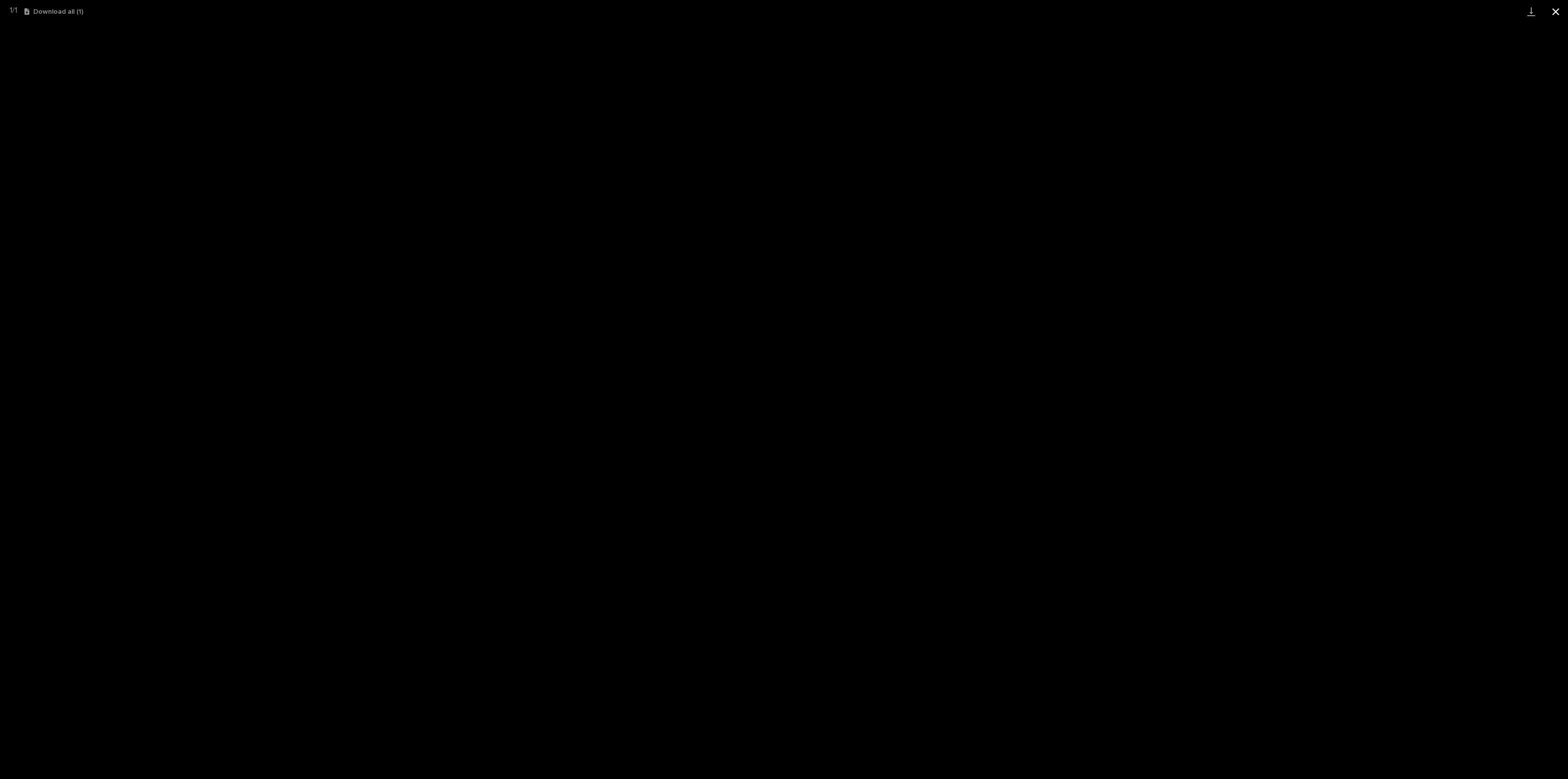
click at [1561, 12] on button "Close gallery" at bounding box center [1556, 11] width 25 height 23
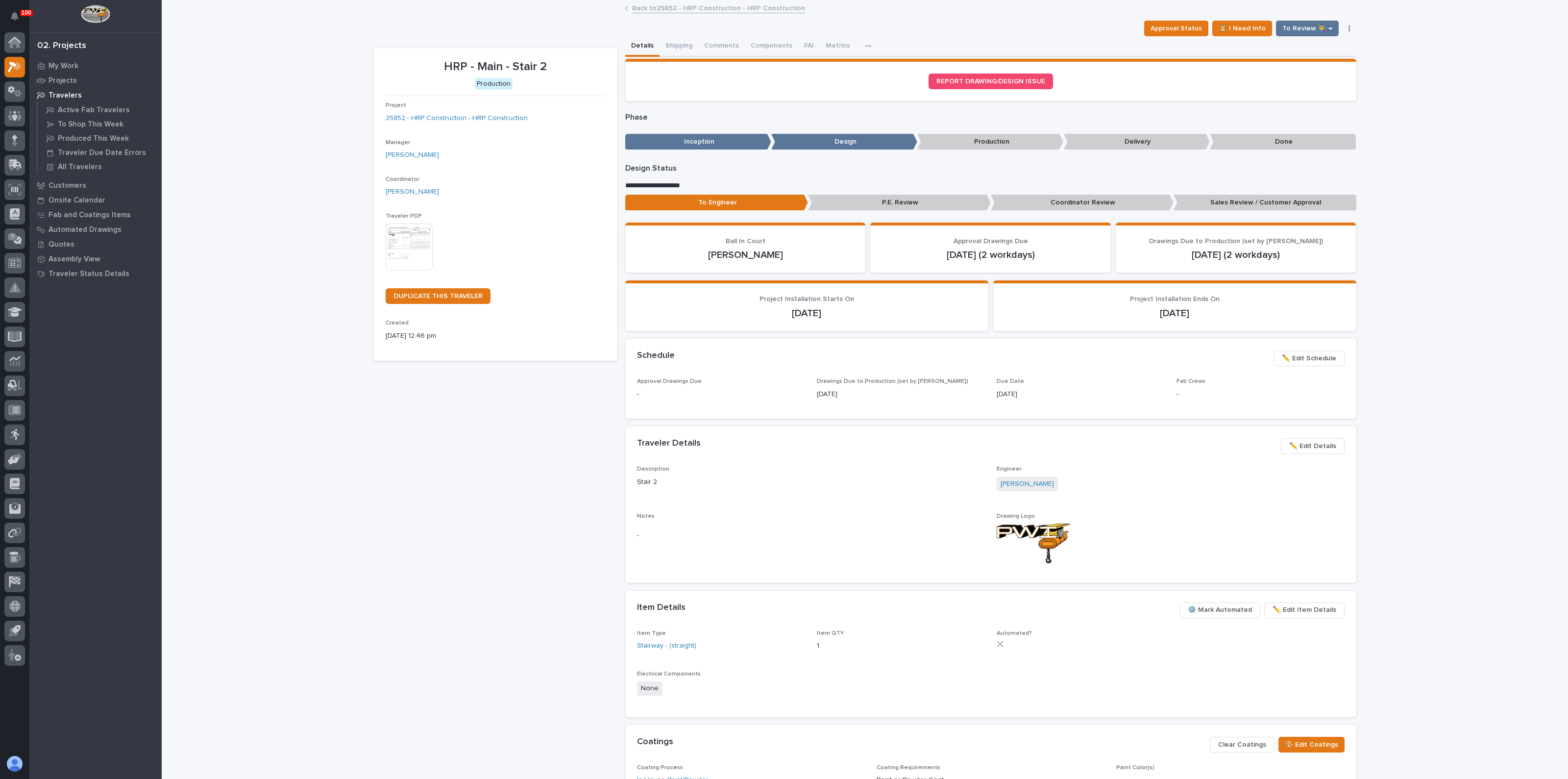
drag, startPoint x: 505, startPoint y: 488, endPoint x: 486, endPoint y: 476, distance: 22.5
click at [505, 488] on div "HRP - Main - Stair 2 Production Project 25852 - HRP Construction - HRP Construc…" at bounding box center [495, 462] width 244 height 829
click at [507, 507] on div "HRP - Main - Stair 2 Production Project 25852 - HRP Construction - HRP Construc…" at bounding box center [495, 462] width 244 height 829
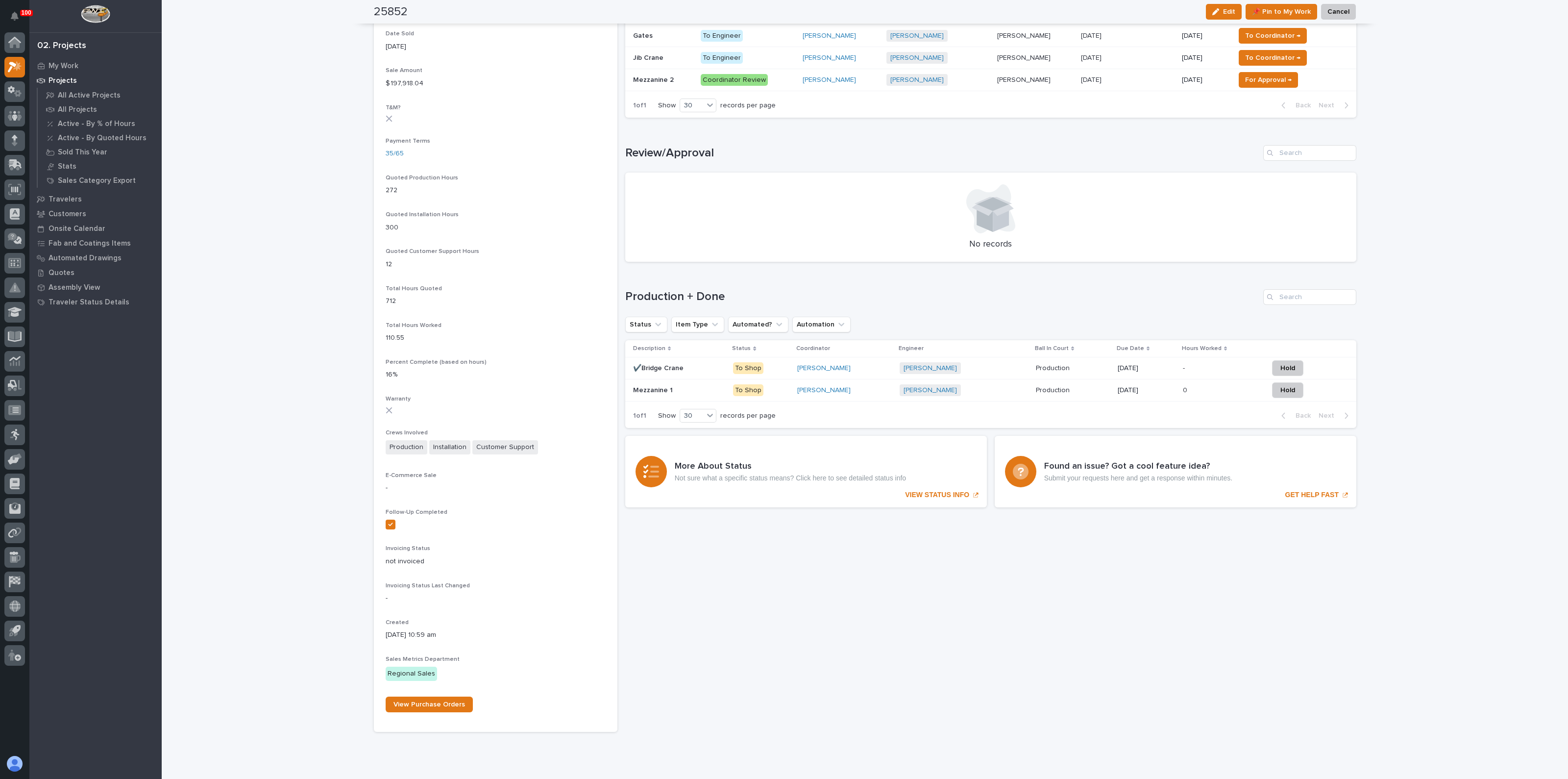
scroll to position [585, 0]
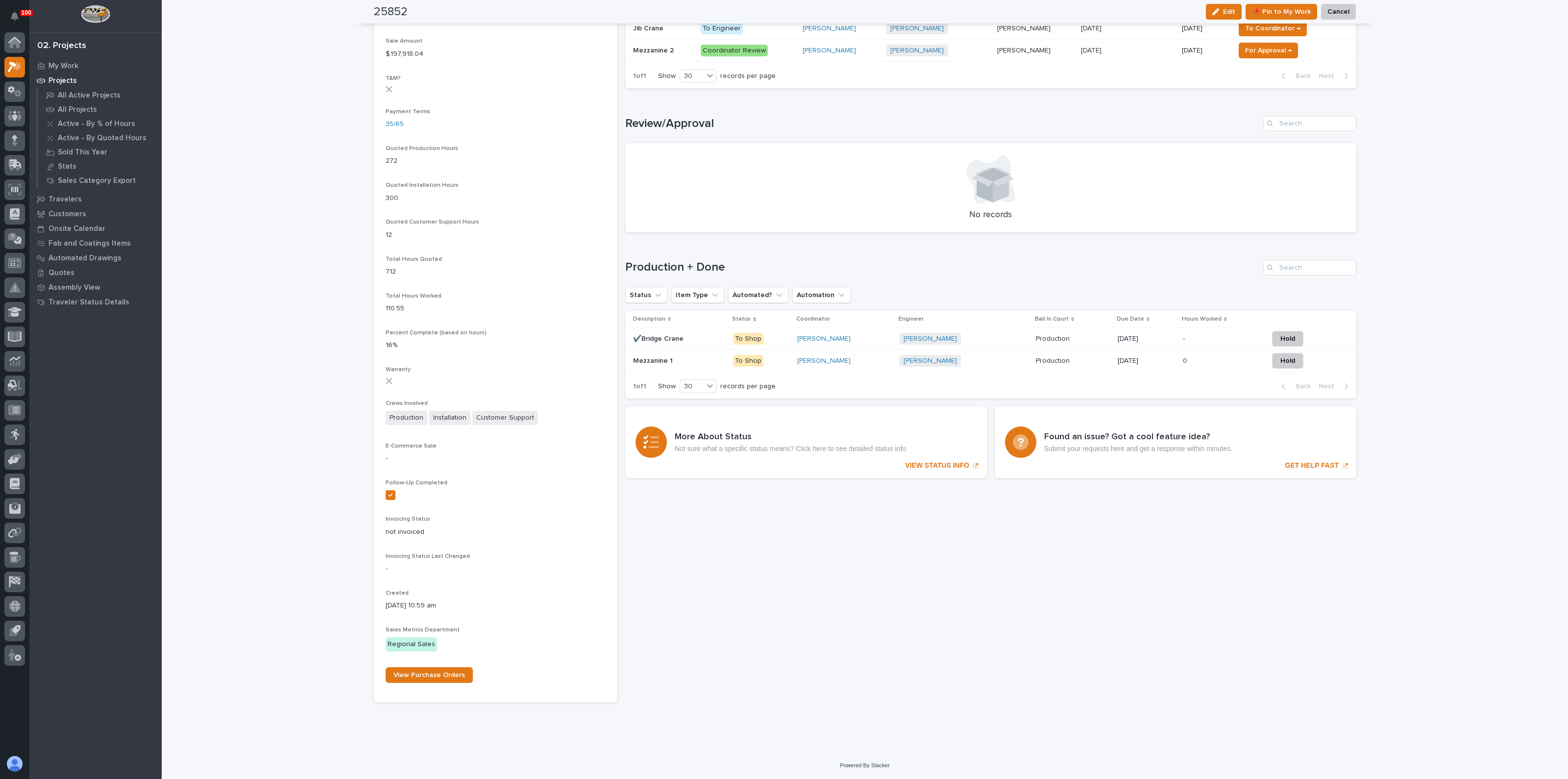
click at [814, 662] on div "Sorry, there was an error saving your record. Please try again. Please fill out…" at bounding box center [991, 76] width 731 height 1251
